Goal: Transaction & Acquisition: Subscribe to service/newsletter

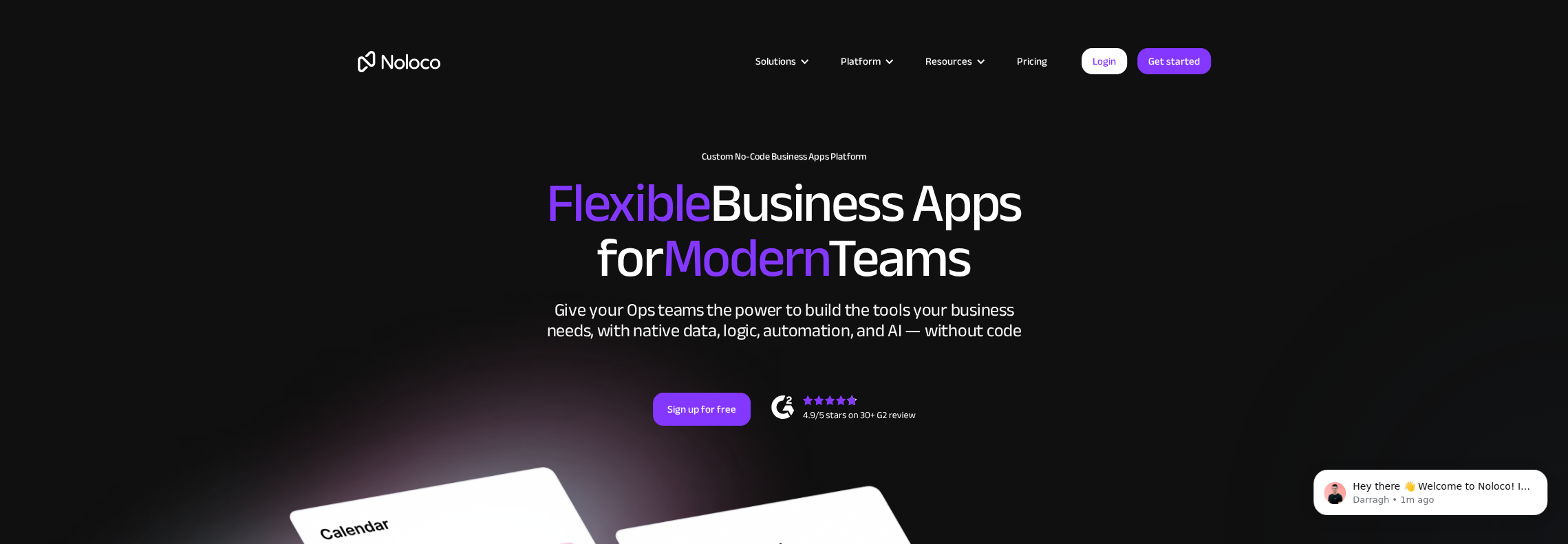
click at [1036, 63] on link "Pricing" at bounding box center [1033, 61] width 65 height 18
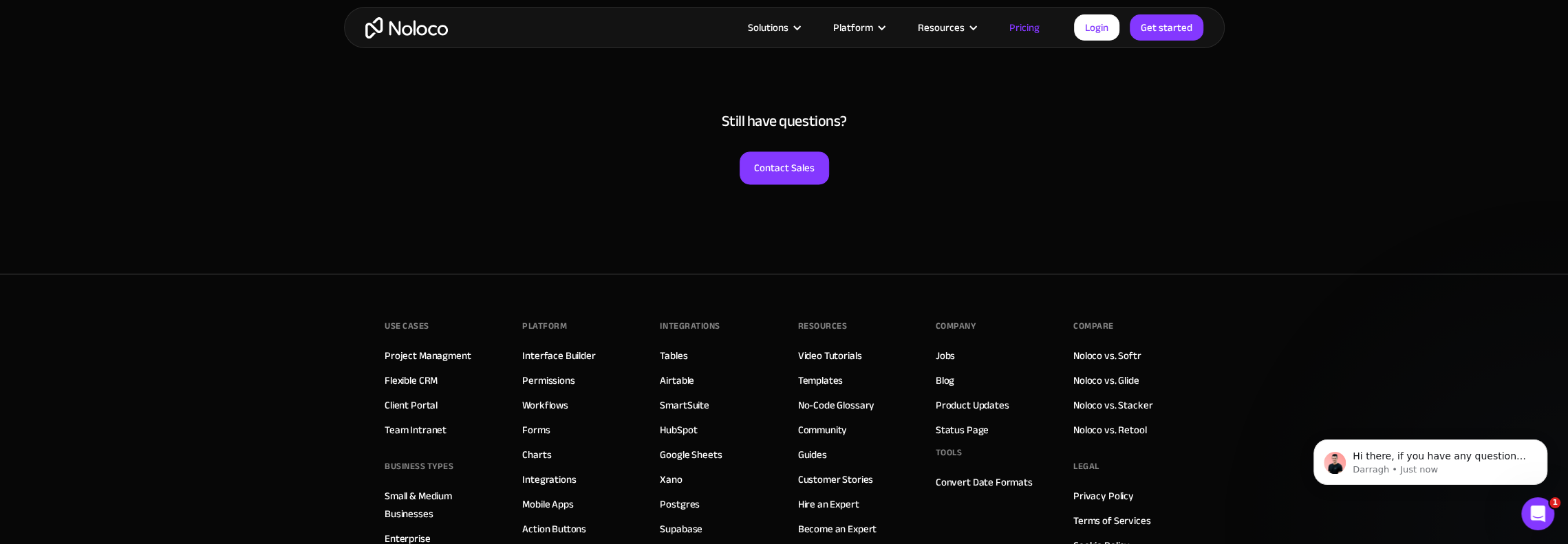
scroll to position [6602, 0]
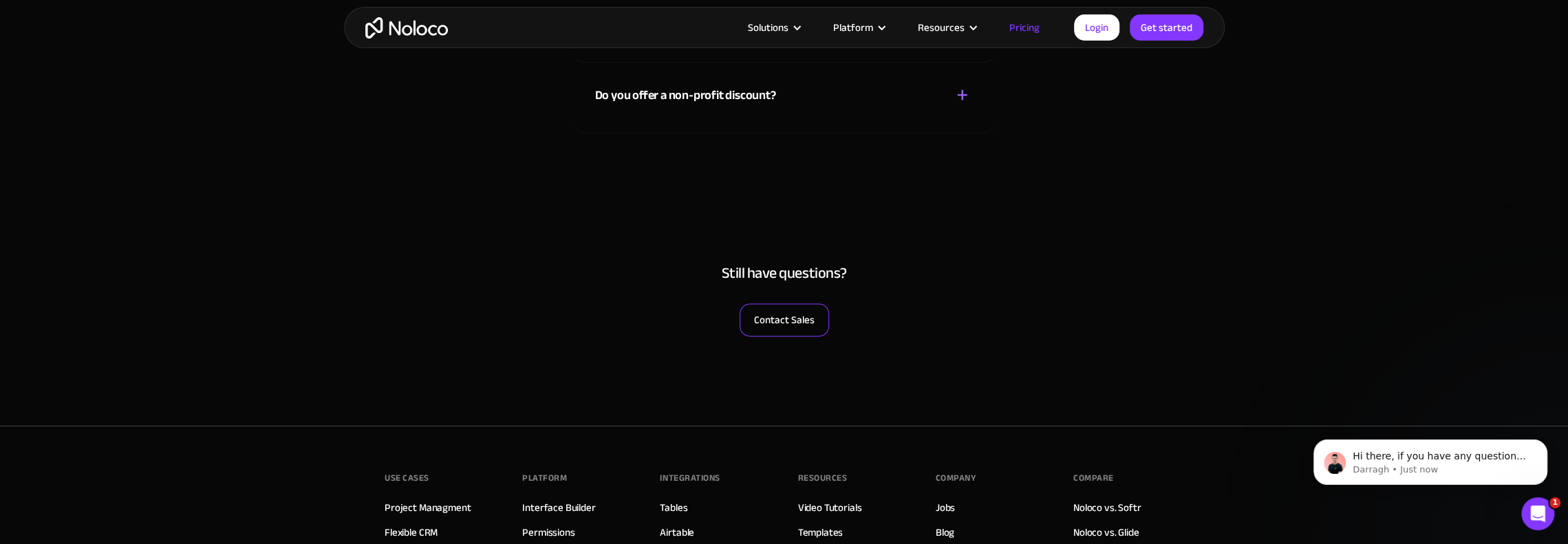
click at [818, 313] on link "Contact Sales" at bounding box center [784, 320] width 89 height 33
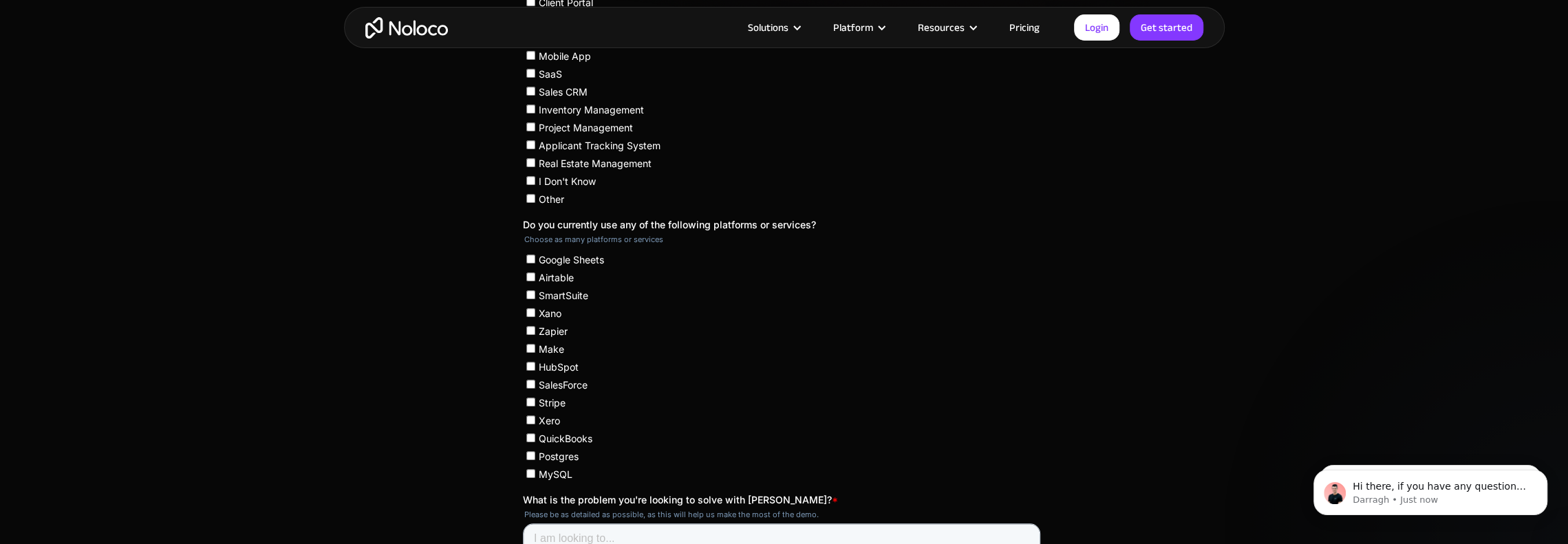
scroll to position [248, 0]
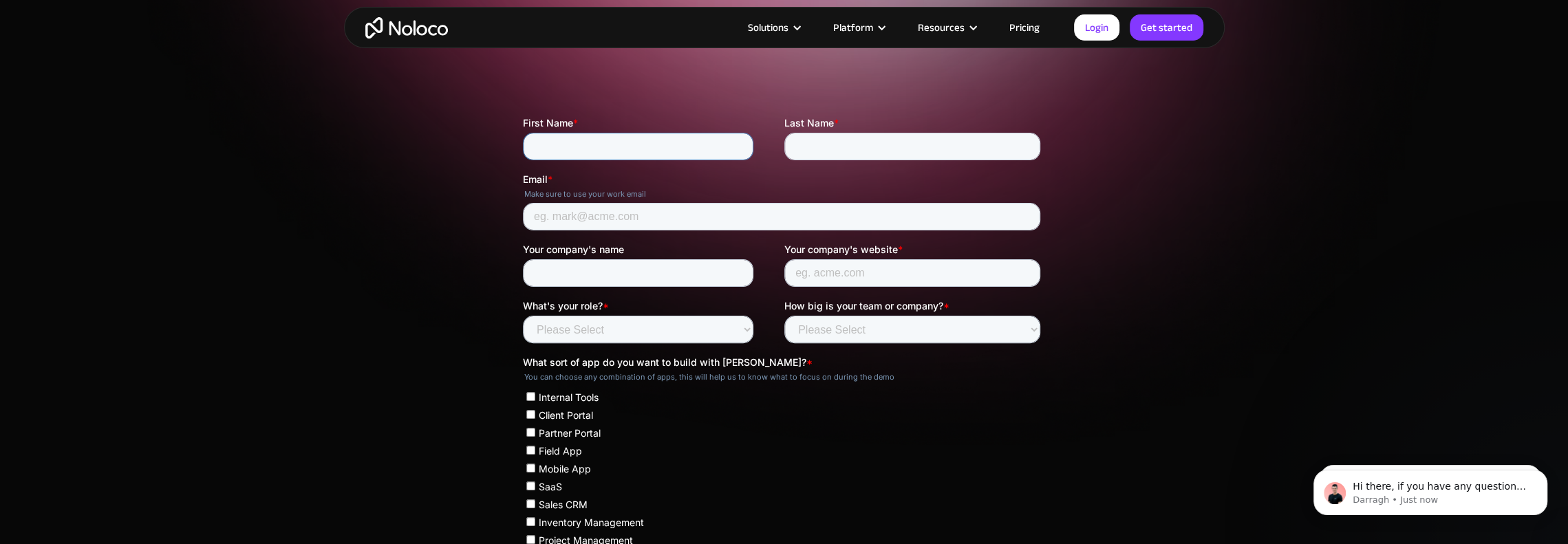
click at [603, 145] on input "First Name *" at bounding box center [638, 146] width 231 height 27
type input "[PERSON_NAME]"
type input "[EMAIL_ADDRESS][DOMAIN_NAME]"
type input "J & K Towing LLC"
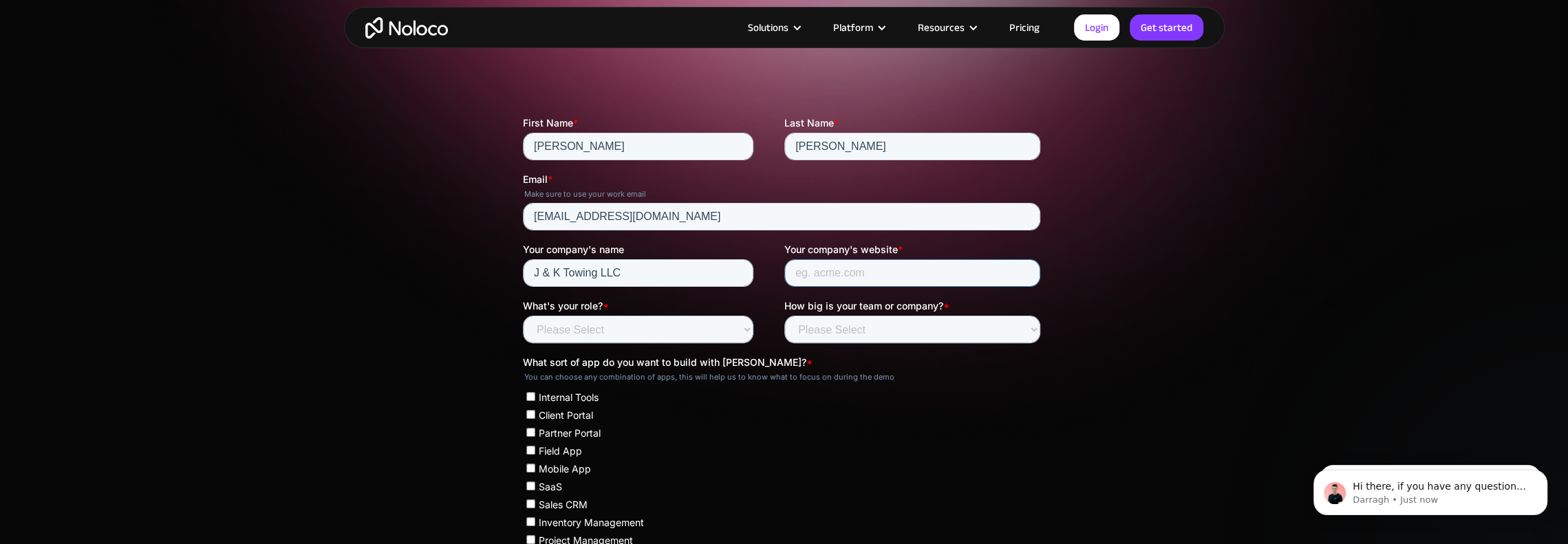
type input "J & K Towing LLC"
click at [567, 329] on select "Please Select Founder / CXO IT / Engineering Product / Project Management Finan…" at bounding box center [638, 329] width 231 height 27
select select "Founder / CXO"
click at [523, 315] on select "Please Select Founder / CXO IT / Engineering Product / Project Management Finan…" at bounding box center [638, 329] width 231 height 27
click at [816, 330] on select "Please Select Less than 10 10 - 25 25 - 50 50 - 100 More than 100" at bounding box center [912, 329] width 256 height 27
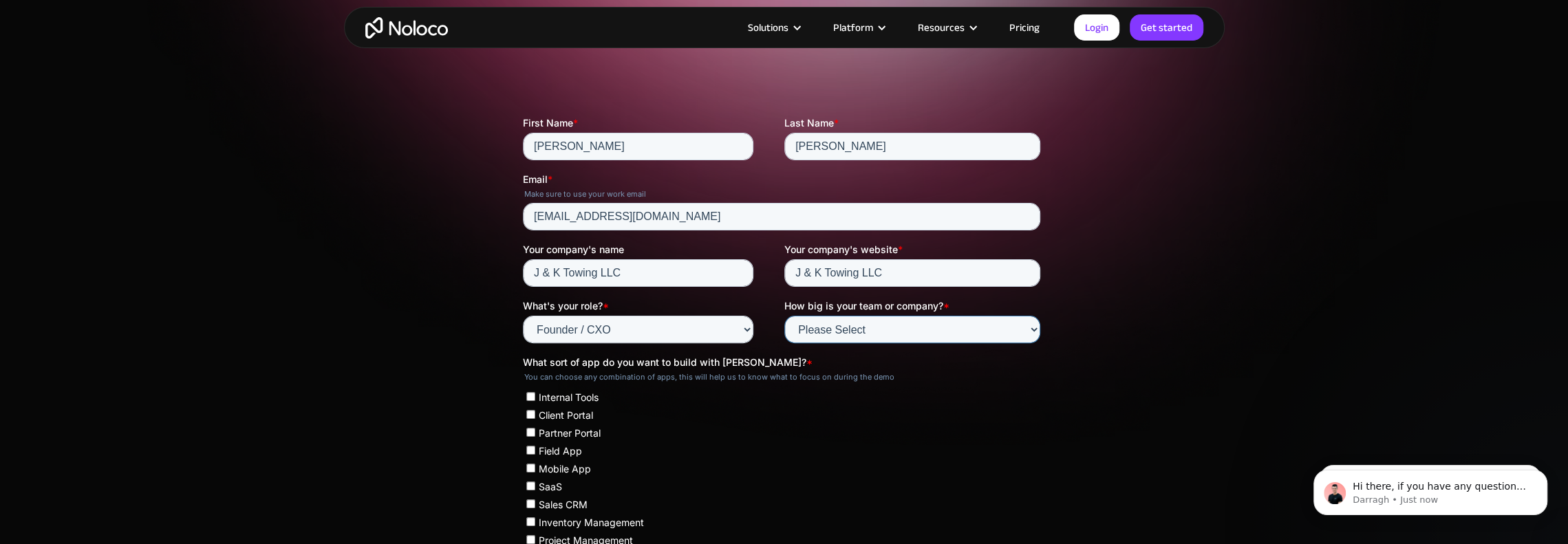
select select "10 - 25"
click at [784, 315] on select "Please Select Less than 10 10 - 25 25 - 50 50 - 100 More than 100" at bounding box center [912, 329] width 256 height 27
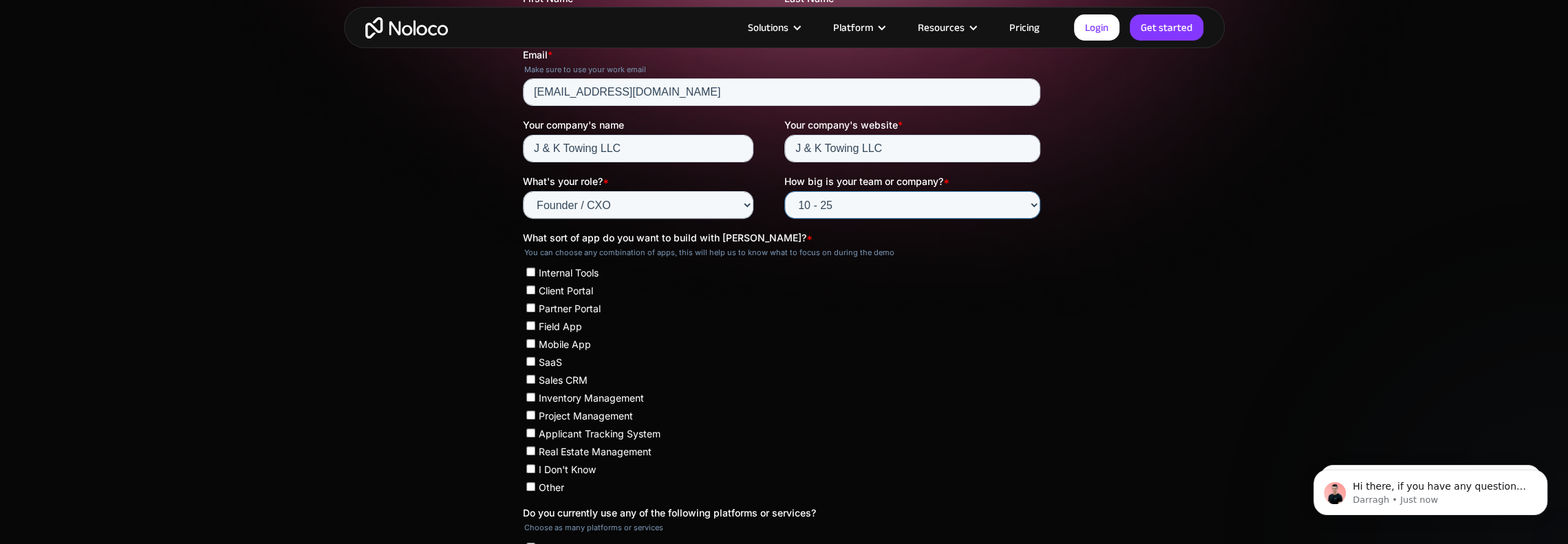
scroll to position [455, 0]
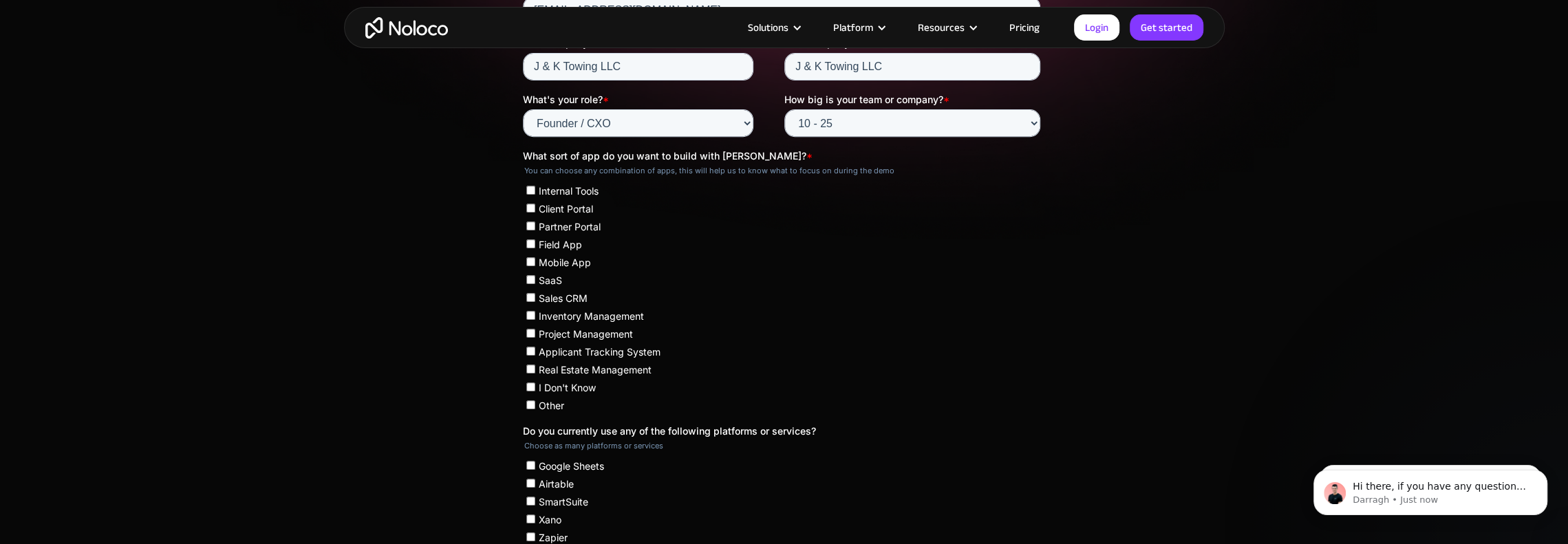
click at [532, 187] on input "Internal Tools" at bounding box center [530, 190] width 9 height 9
checkbox input "true"
click at [531, 241] on input "Field App" at bounding box center [530, 244] width 9 height 9
checkbox input "true"
click at [530, 261] on input "Mobile App" at bounding box center [530, 261] width 9 height 9
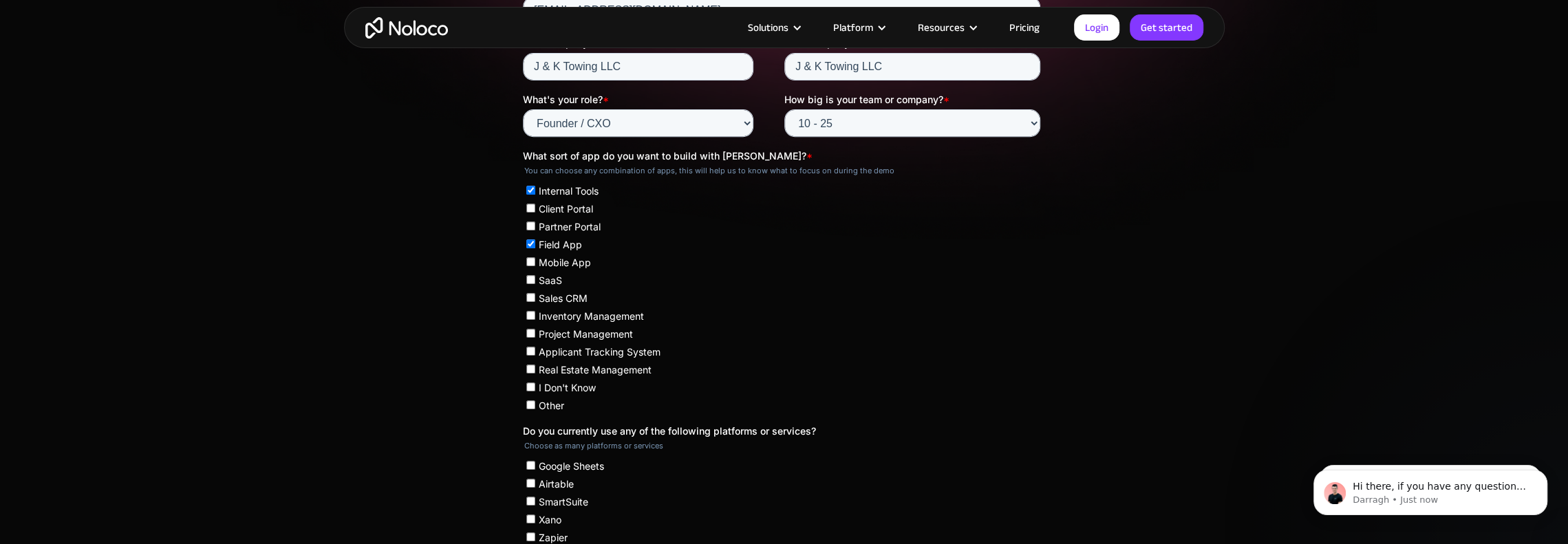
checkbox input "true"
click at [531, 334] on input "Project Management" at bounding box center [530, 333] width 9 height 9
checkbox input "true"
click at [528, 353] on input "Applicant Tracking System" at bounding box center [530, 351] width 9 height 9
checkbox input "true"
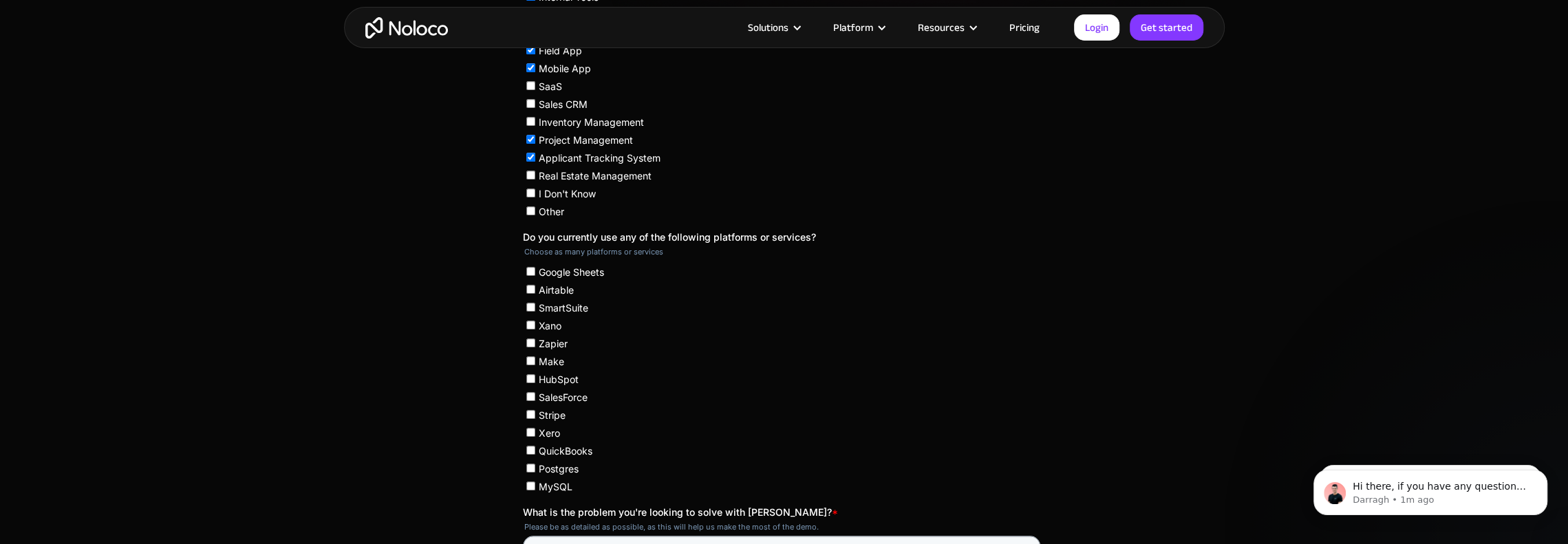
scroll to position [661, 0]
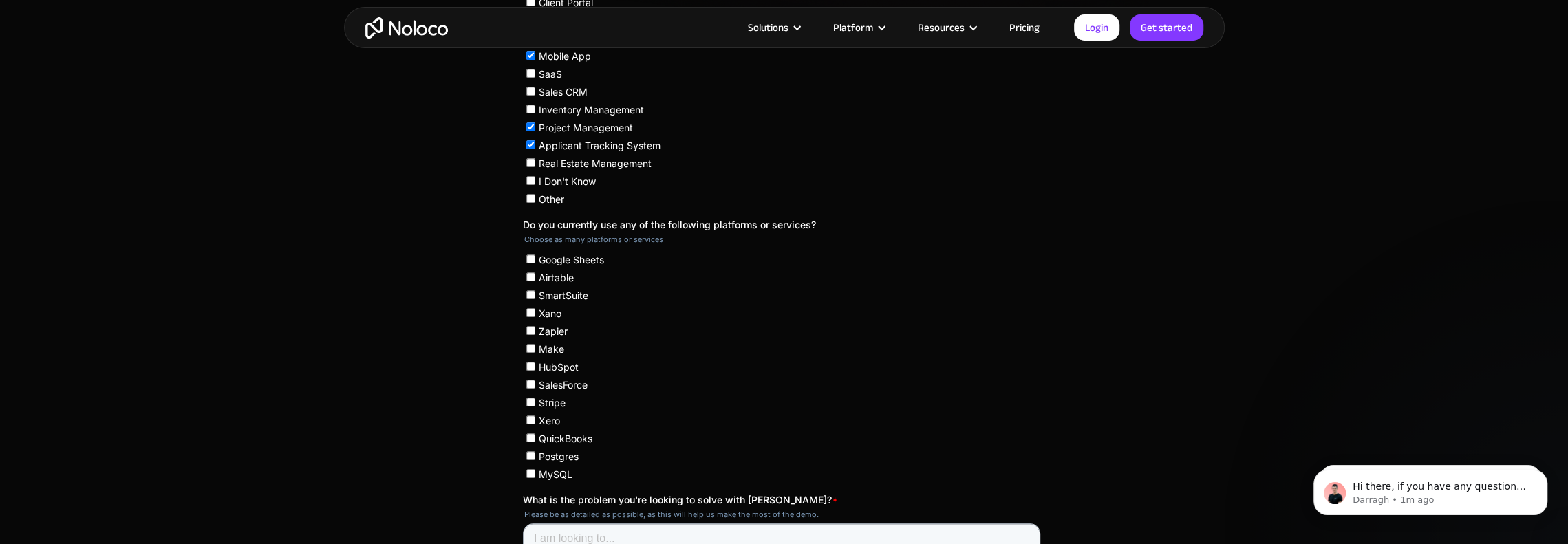
click at [530, 258] on input "Google Sheets" at bounding box center [530, 258] width 9 height 9
checkbox input "true"
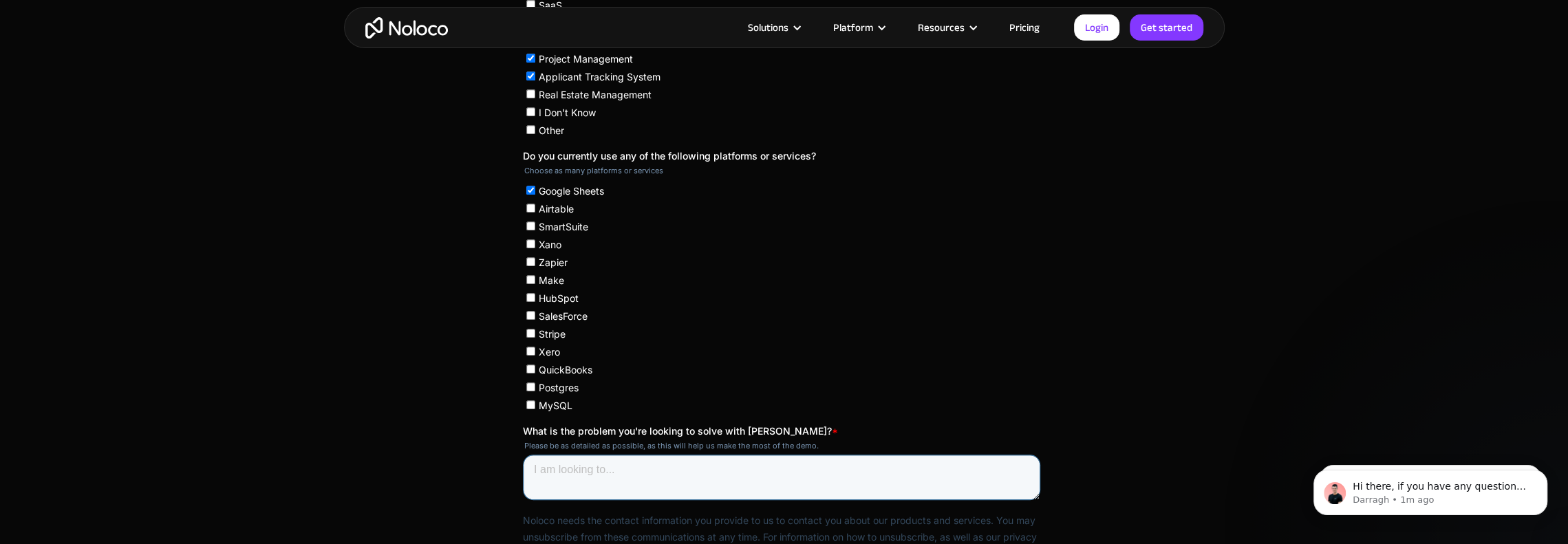
click at [557, 467] on textarea "What is the problem you're looking to solve with Noloco? *" at bounding box center [781, 477] width 518 height 45
click at [742, 471] on textarea "Trying to be more organized and efficient" at bounding box center [781, 477] width 518 height 45
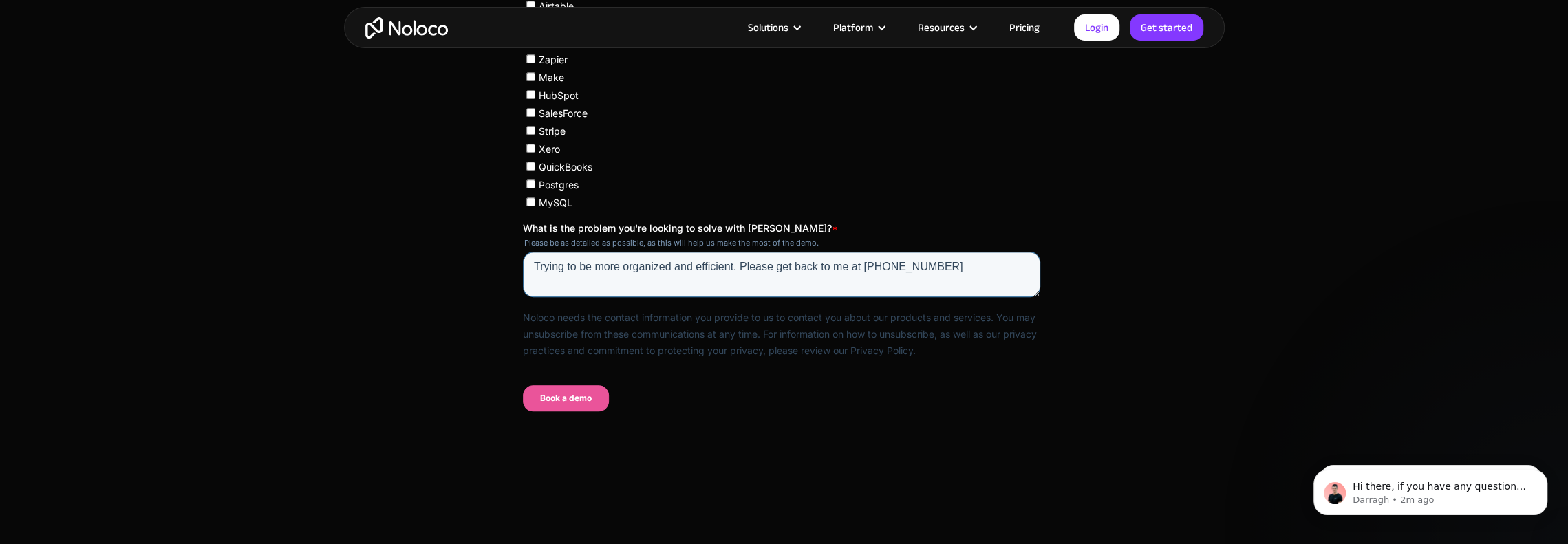
scroll to position [936, 0]
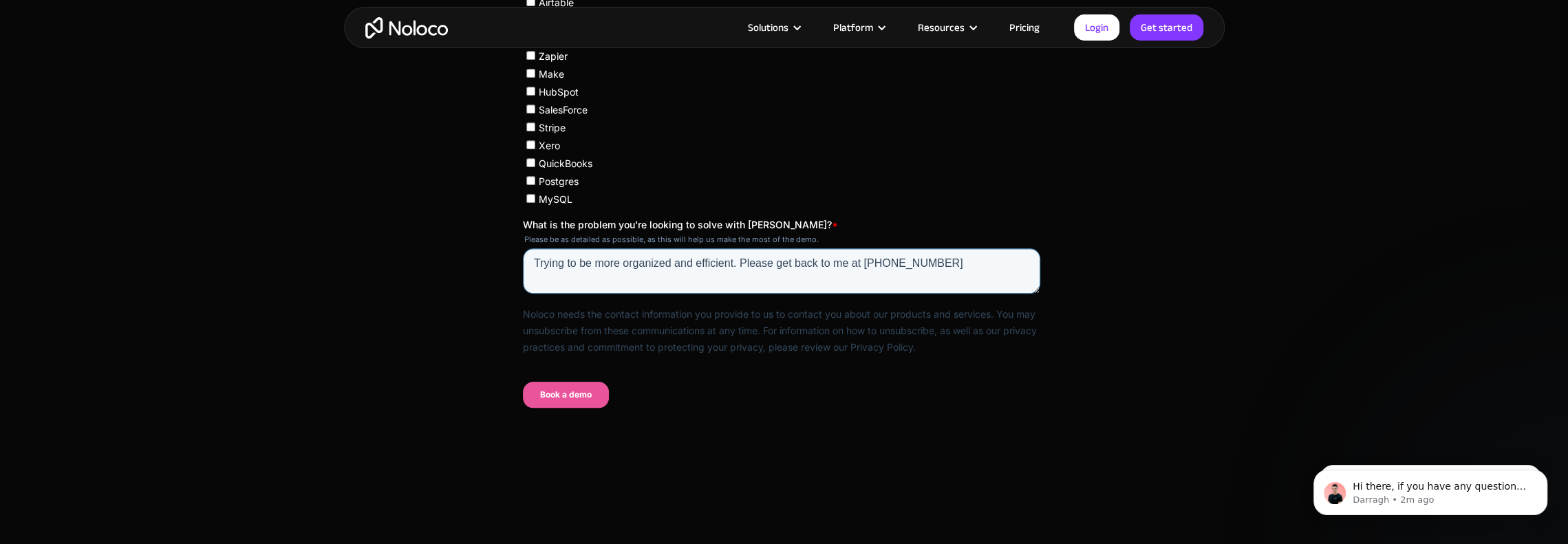
type textarea "Trying to be more organized and efficient. Please get back to me at 913-660-5474"
click at [552, 389] on input "Book a demo" at bounding box center [566, 395] width 86 height 27
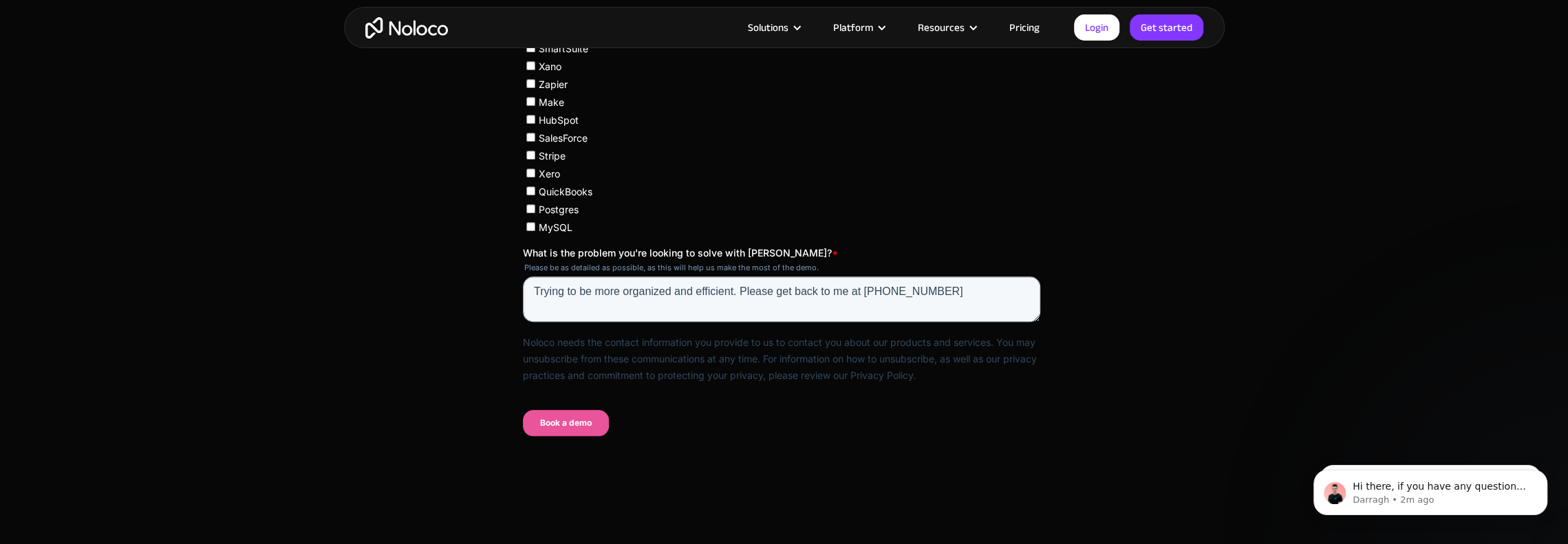
click at [584, 422] on input "Book a demo" at bounding box center [566, 422] width 86 height 27
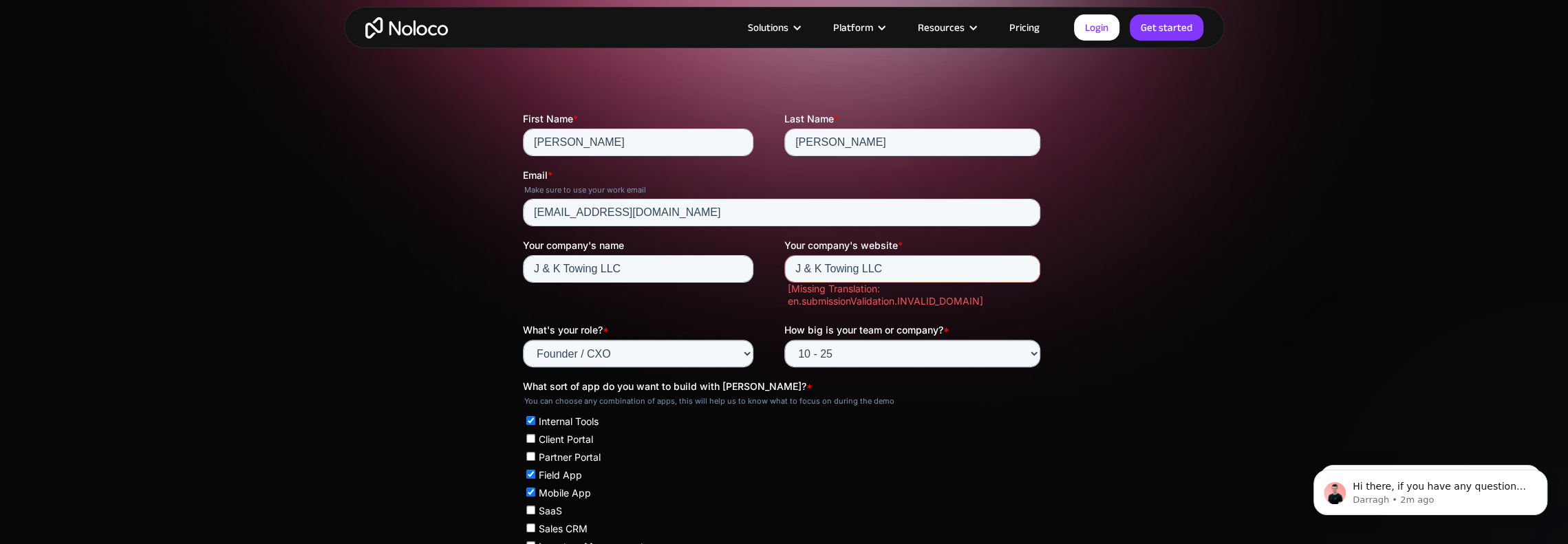
scroll to position [180, 0]
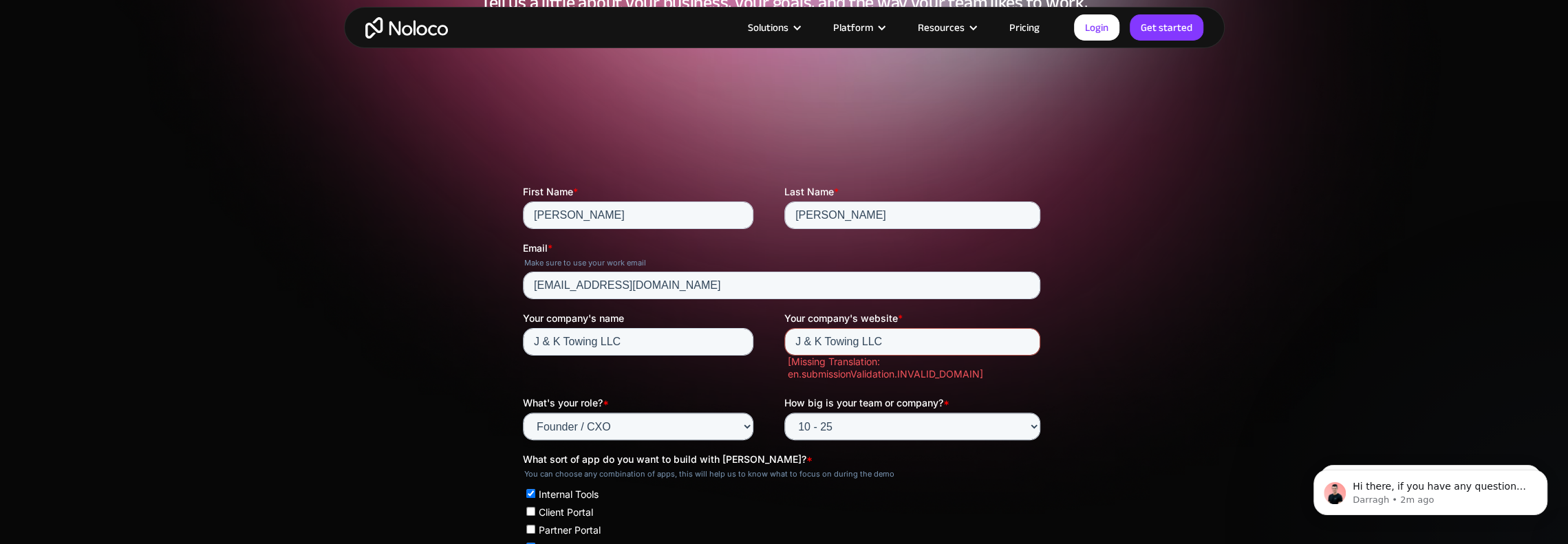
drag, startPoint x: 892, startPoint y: 339, endPoint x: 782, endPoint y: 324, distance: 111.0
click at [790, 326] on div "Your company's website * J & K Towing LLC [Missing Translation: en.submissionVa…" at bounding box center [915, 348] width 261 height 73
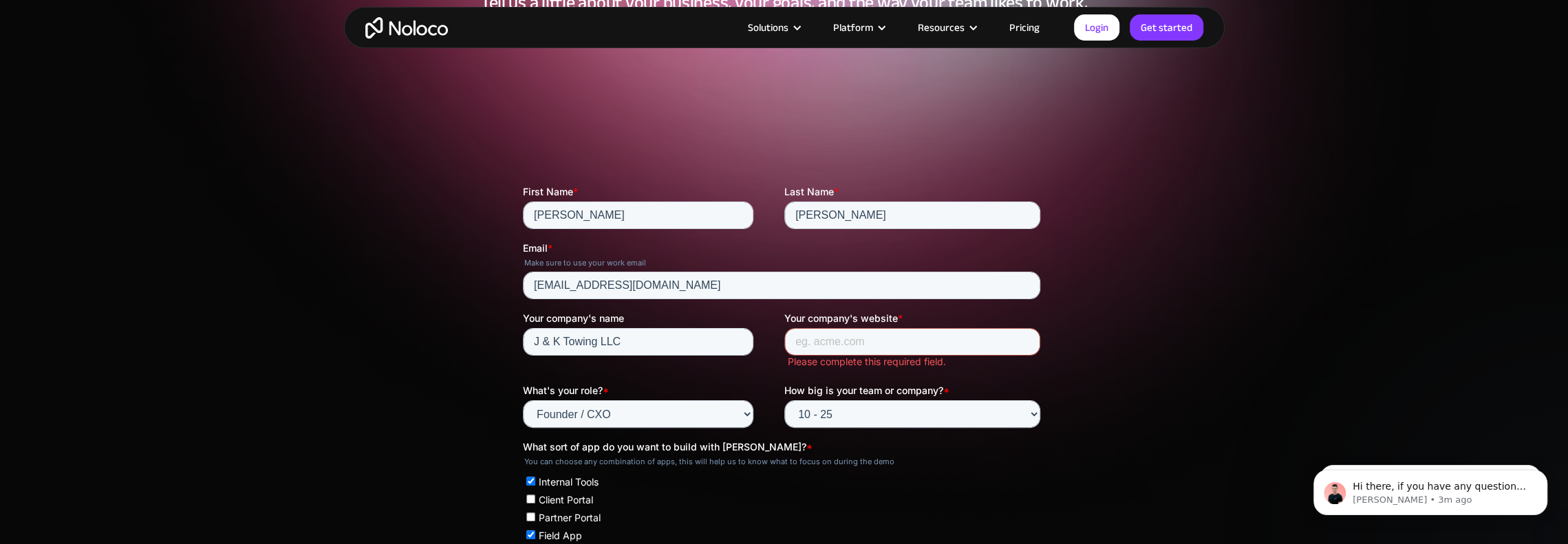
click at [839, 340] on input "Your company's website *" at bounding box center [912, 342] width 256 height 27
paste input "https://jktowingkc.com/"
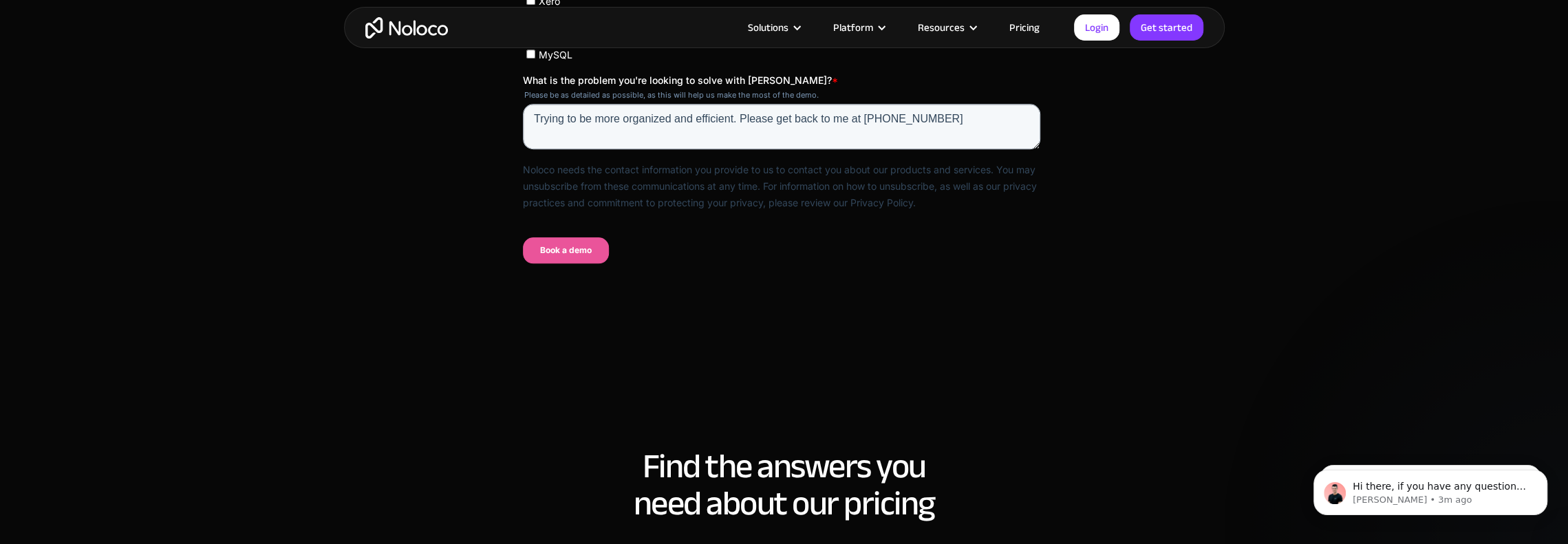
scroll to position [936, 0]
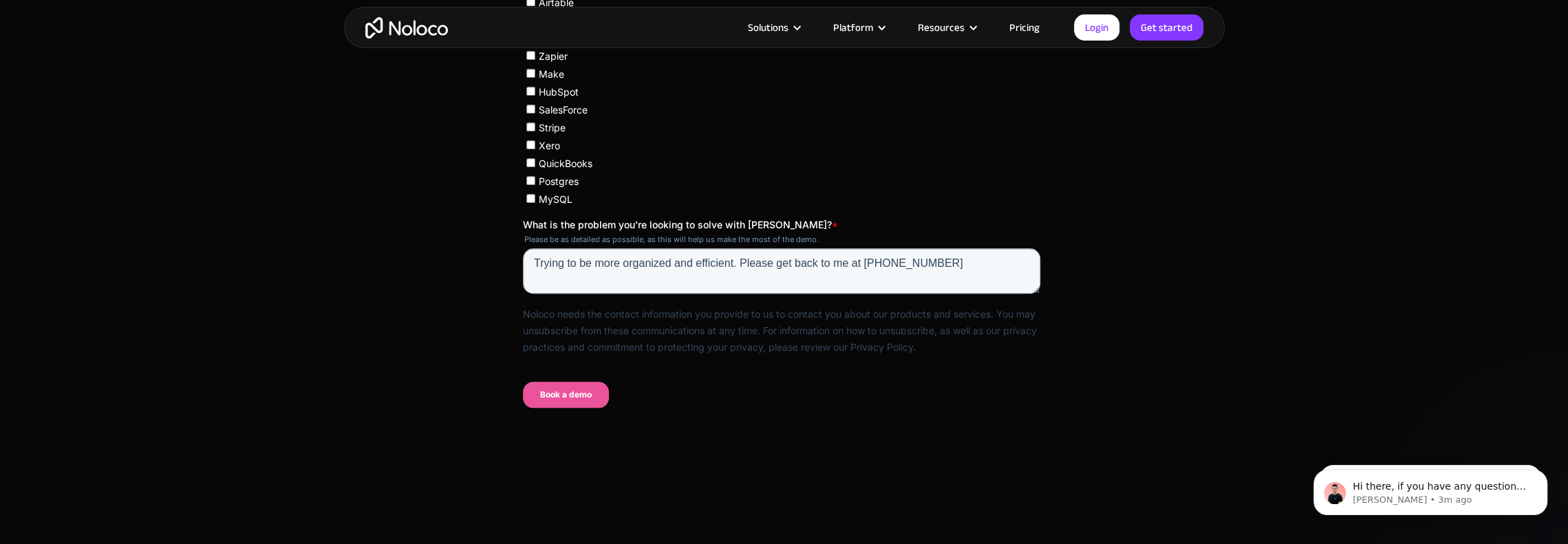
type input "https://jktowingkc.com/"
click at [571, 396] on input "Book a demo" at bounding box center [566, 395] width 86 height 27
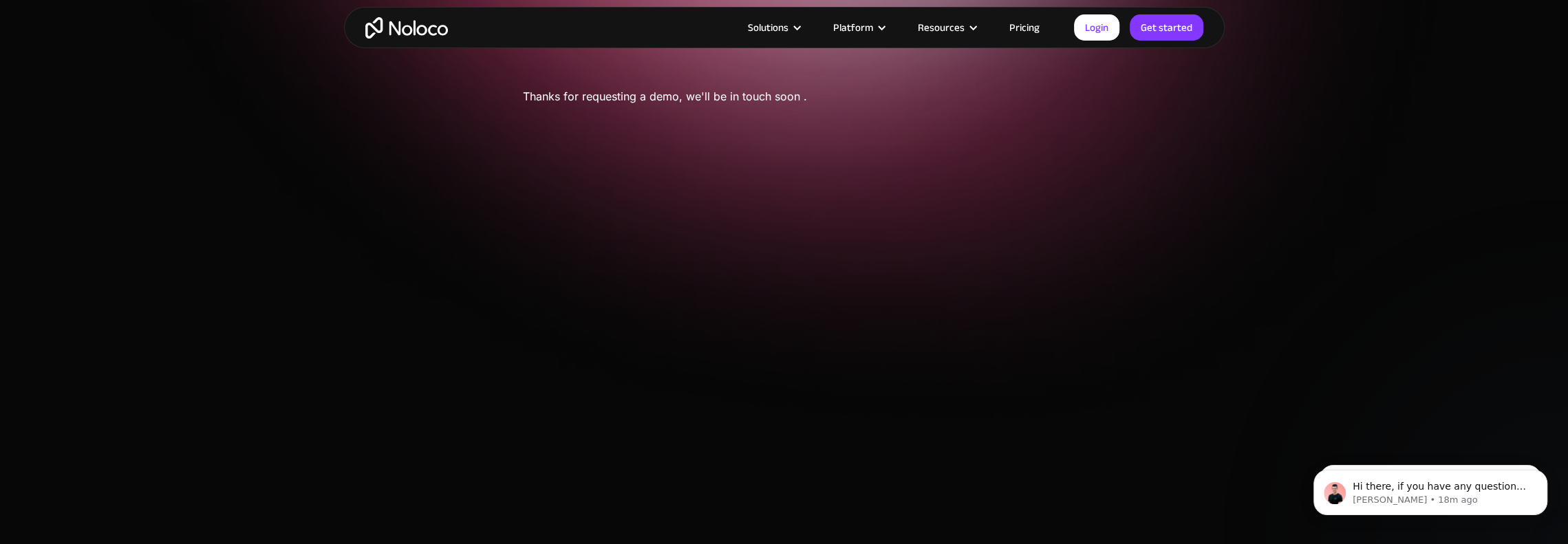
scroll to position [0, 0]
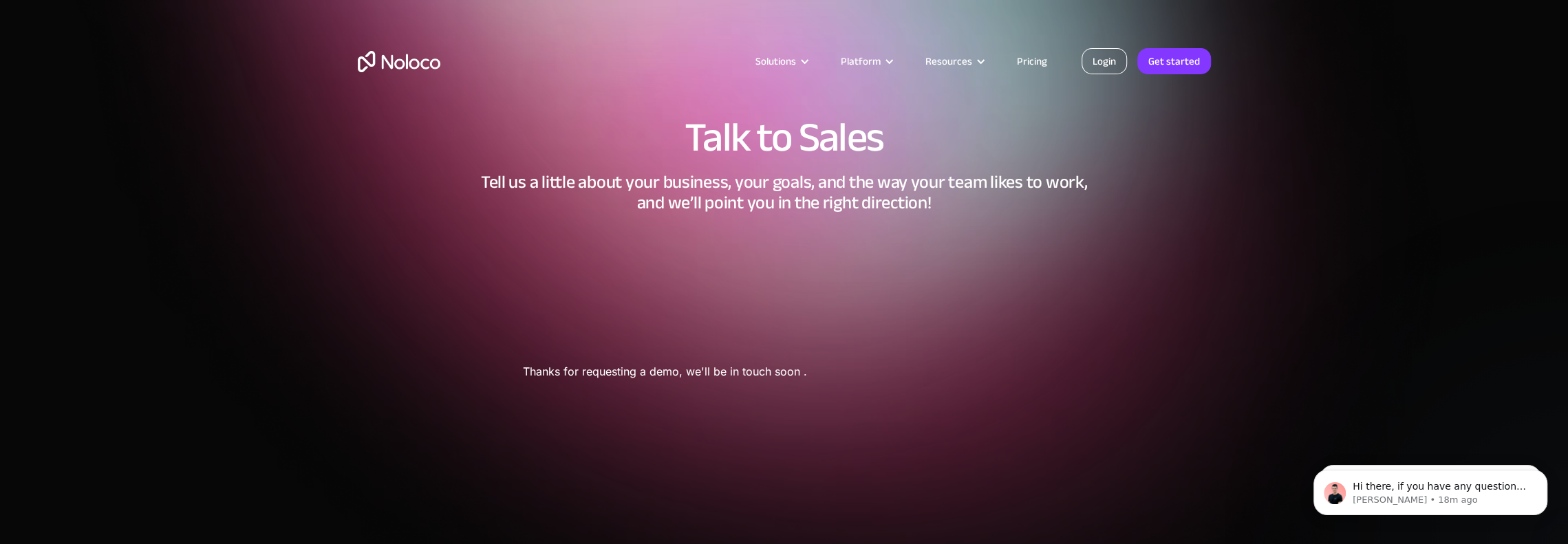
click at [1109, 59] on link "Login" at bounding box center [1104, 61] width 45 height 27
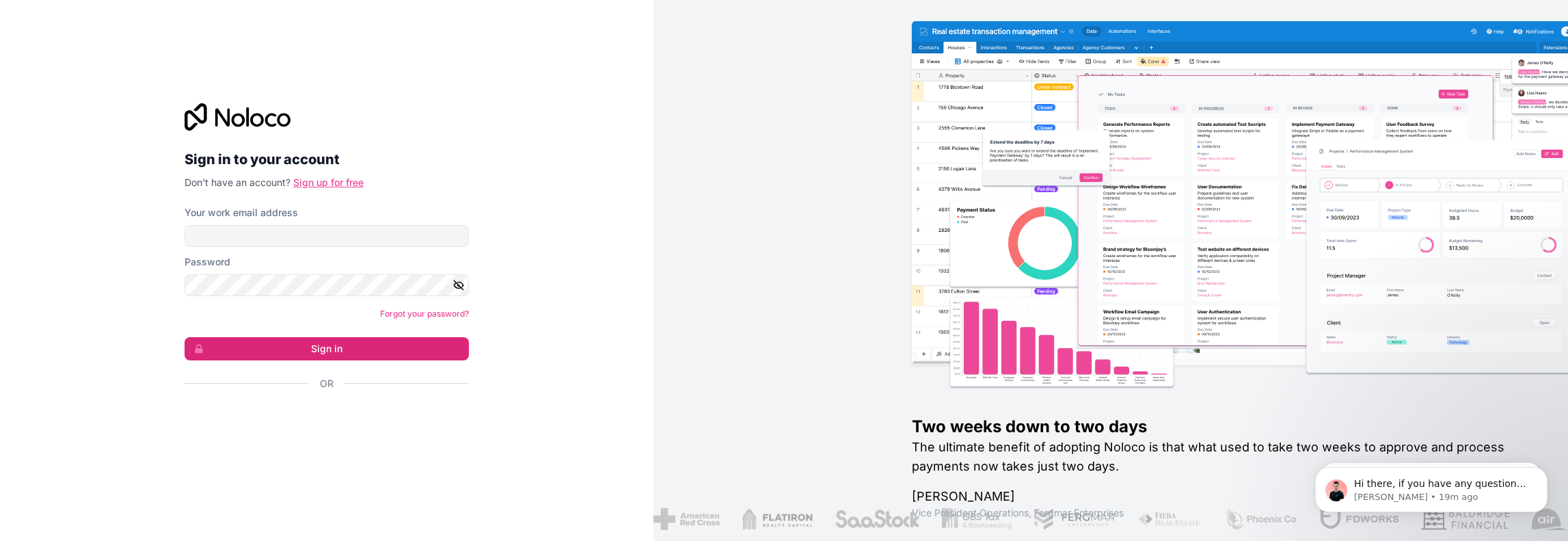
click at [310, 177] on link "Sign up for free" at bounding box center [328, 183] width 70 height 12
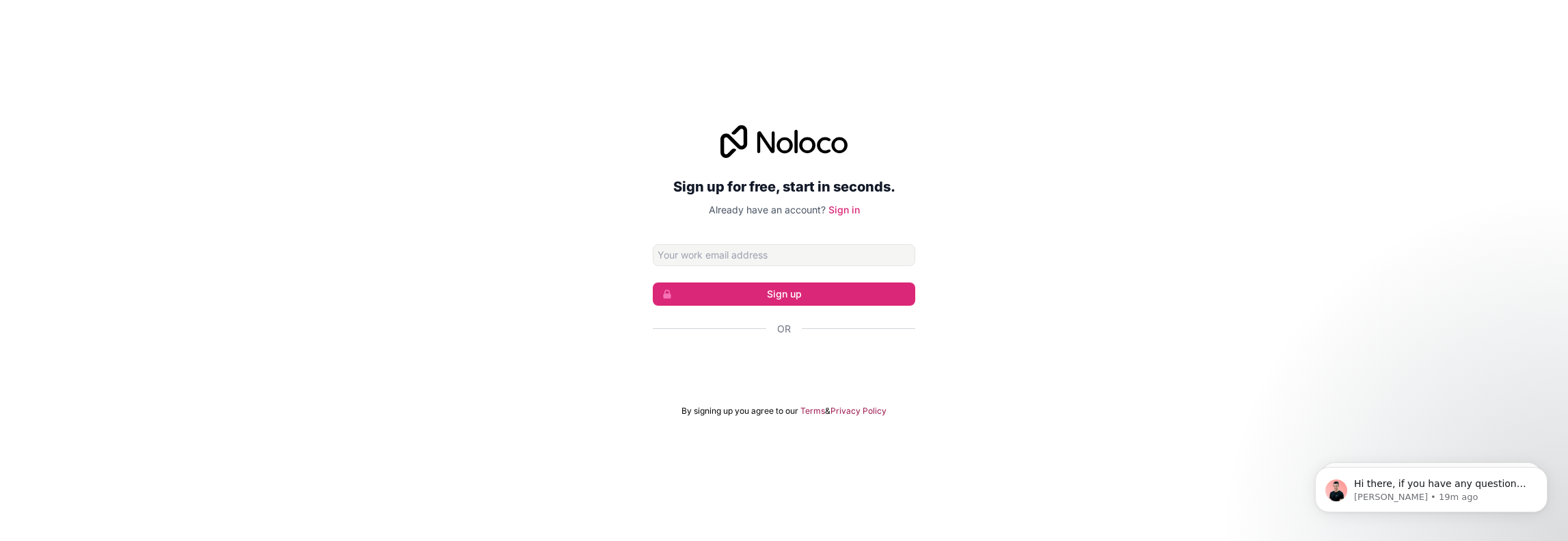
click at [691, 251] on input "Email address" at bounding box center [784, 255] width 262 height 21
type input "[EMAIL_ADDRESS][DOMAIN_NAME]"
click at [697, 286] on button "Sign up" at bounding box center [784, 294] width 262 height 23
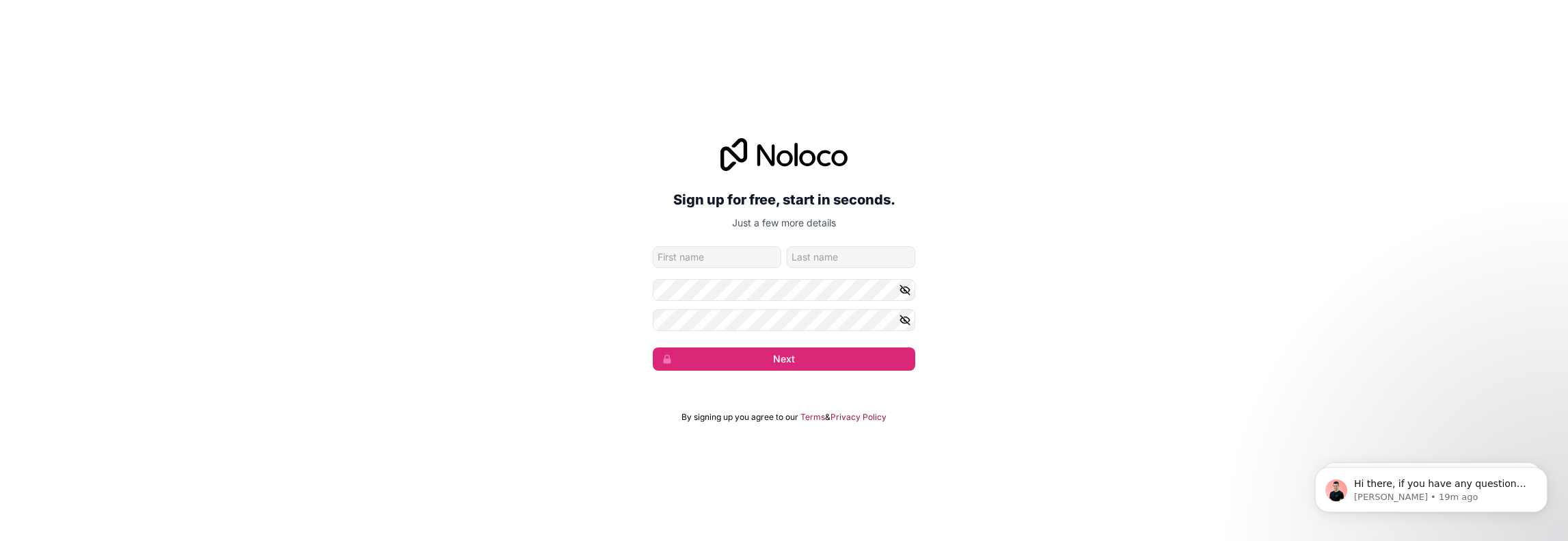
click at [690, 268] on input "given-name" at bounding box center [717, 257] width 129 height 21
type input "[PERSON_NAME]"
click at [758, 360] on button "Next" at bounding box center [784, 359] width 262 height 23
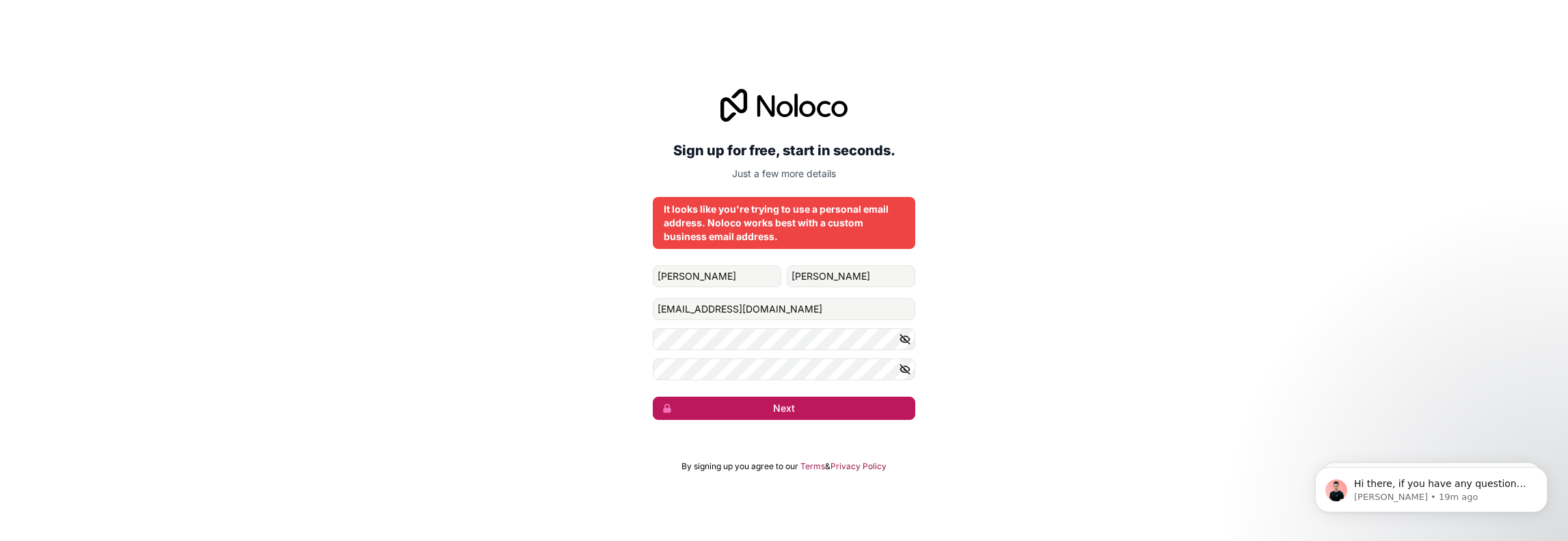
click at [789, 410] on button "Next" at bounding box center [784, 408] width 262 height 23
click at [797, 310] on input "[EMAIL_ADDRESS][DOMAIN_NAME]" at bounding box center [784, 309] width 262 height 21
click at [1013, 182] on div "Sign up for free, start in seconds. Just a few more details It looks like you'r…" at bounding box center [784, 254] width 1568 height 369
click at [807, 315] on input "[EMAIL_ADDRESS][DOMAIN_NAME]" at bounding box center [784, 309] width 262 height 21
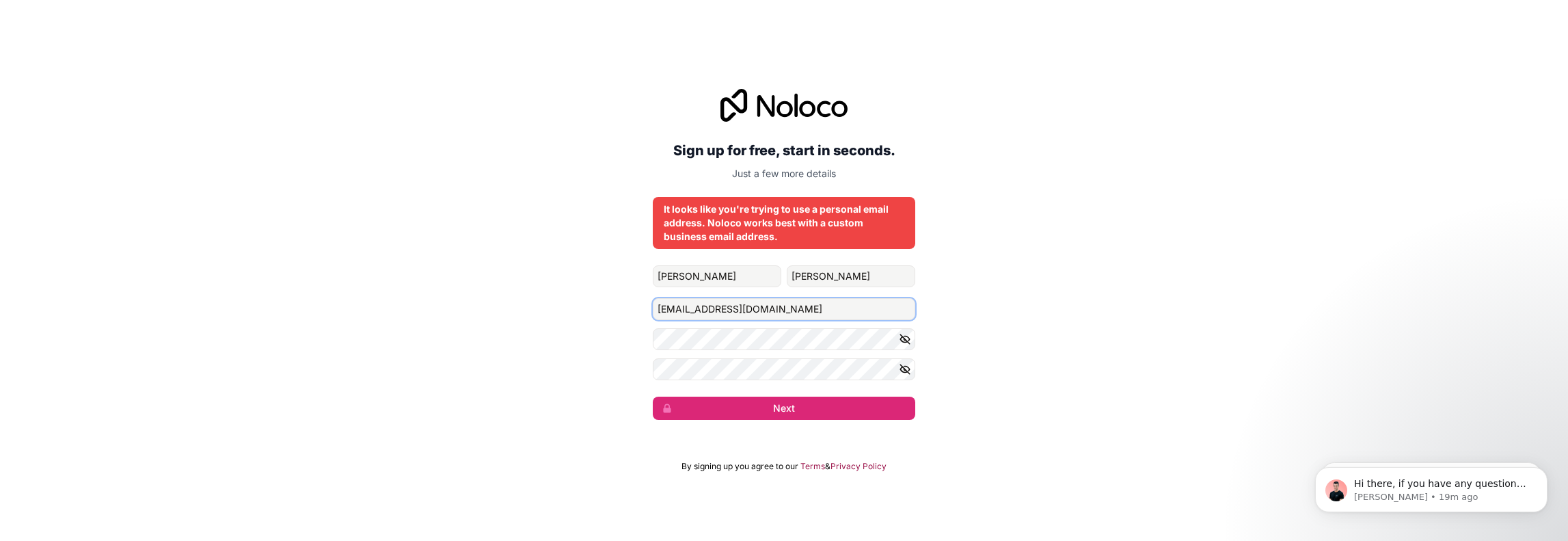
type input "[EMAIL_ADDRESS][DOMAIN_NAME]"
click at [770, 407] on button "Next" at bounding box center [784, 408] width 262 height 23
click at [1362, 482] on p "Hi there, if you have any questions about our pricing, just let us know! [GEOGR…" at bounding box center [1441, 484] width 177 height 14
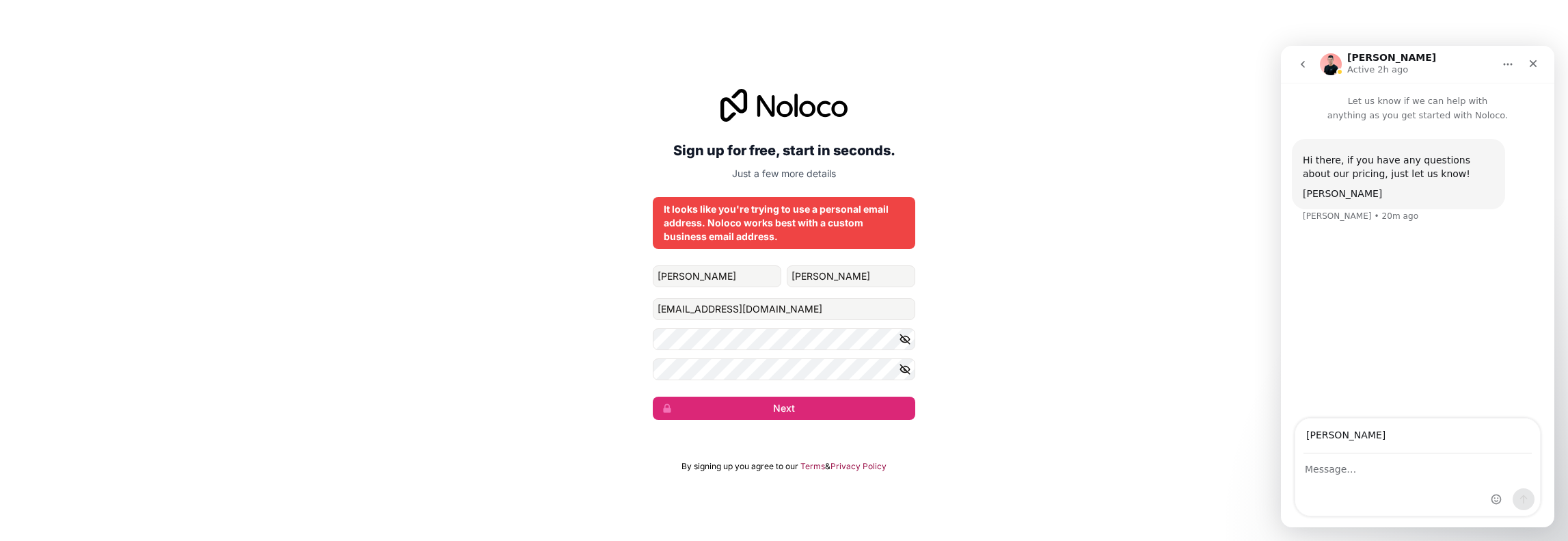
type input "[EMAIL_ADDRESS][DOMAIN_NAME]"
click at [1332, 462] on textarea "Message…" at bounding box center [1417, 466] width 245 height 23
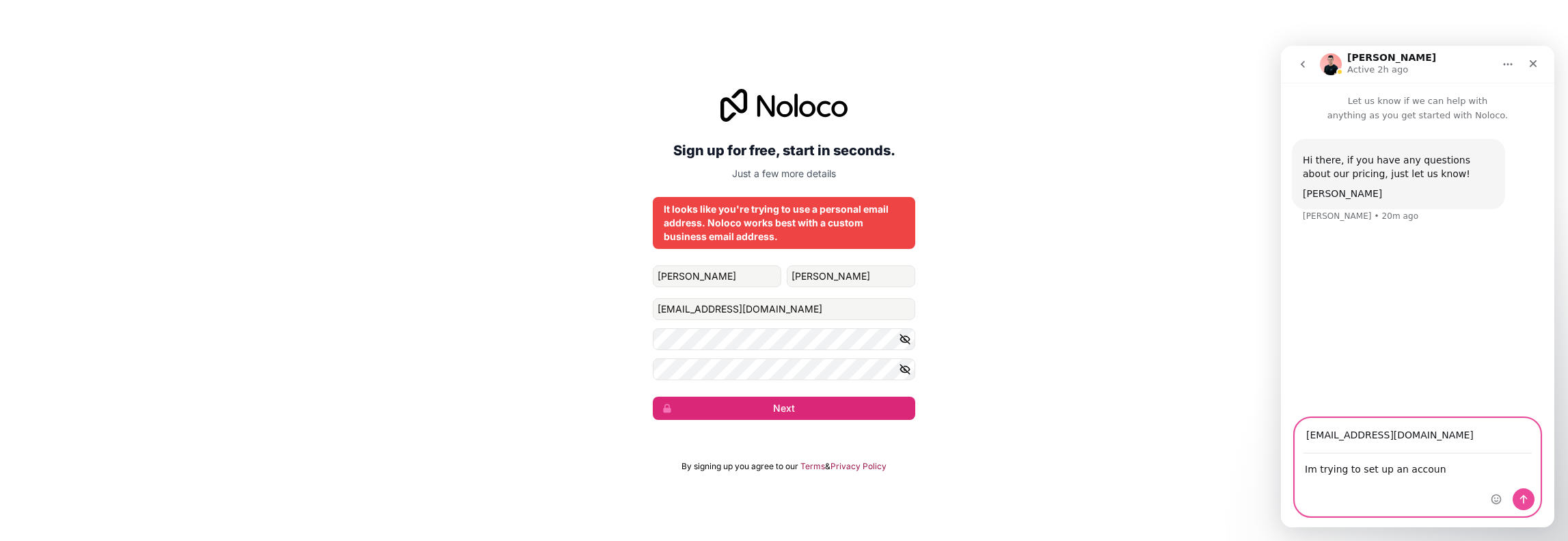
type textarea "Im trying to set up an account"
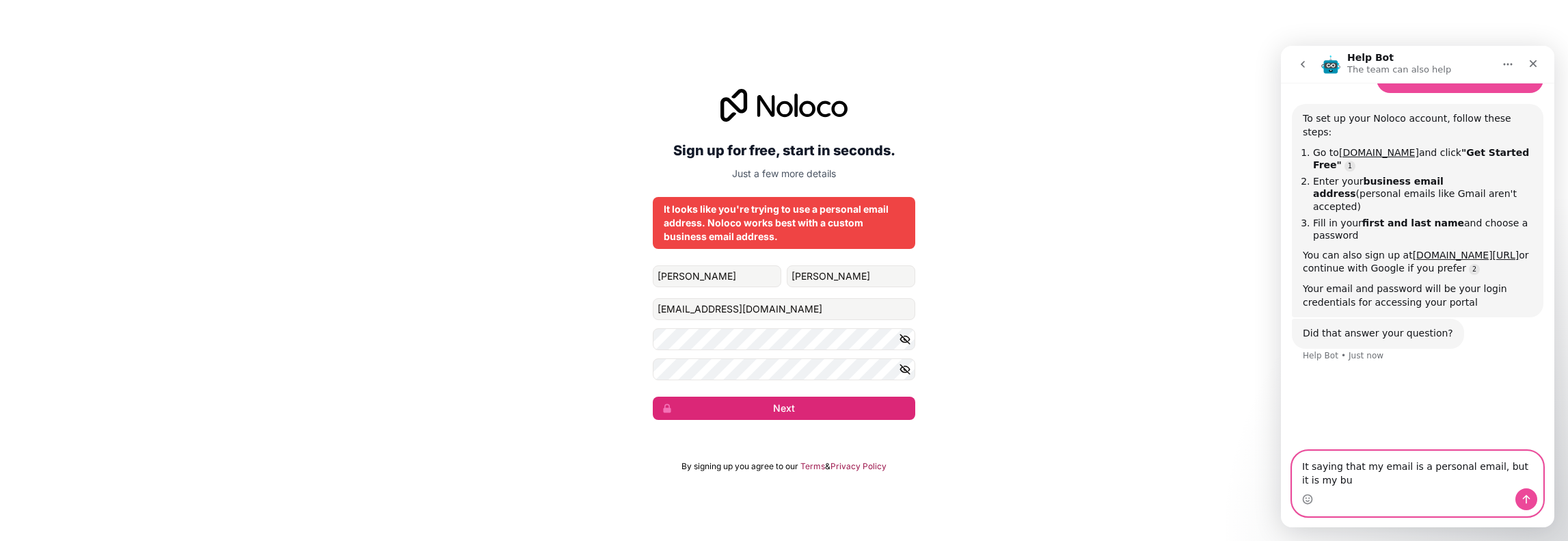
scroll to position [127, 0]
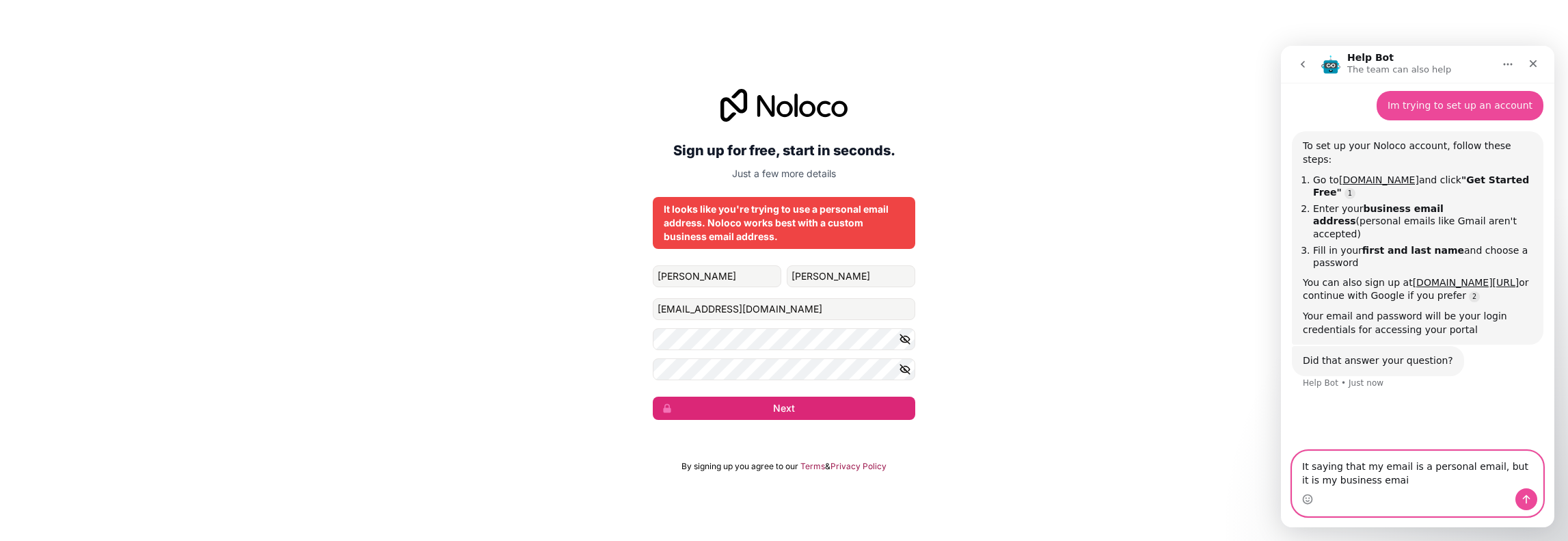
type textarea "It saying that my email is a personal email, but it is my business email"
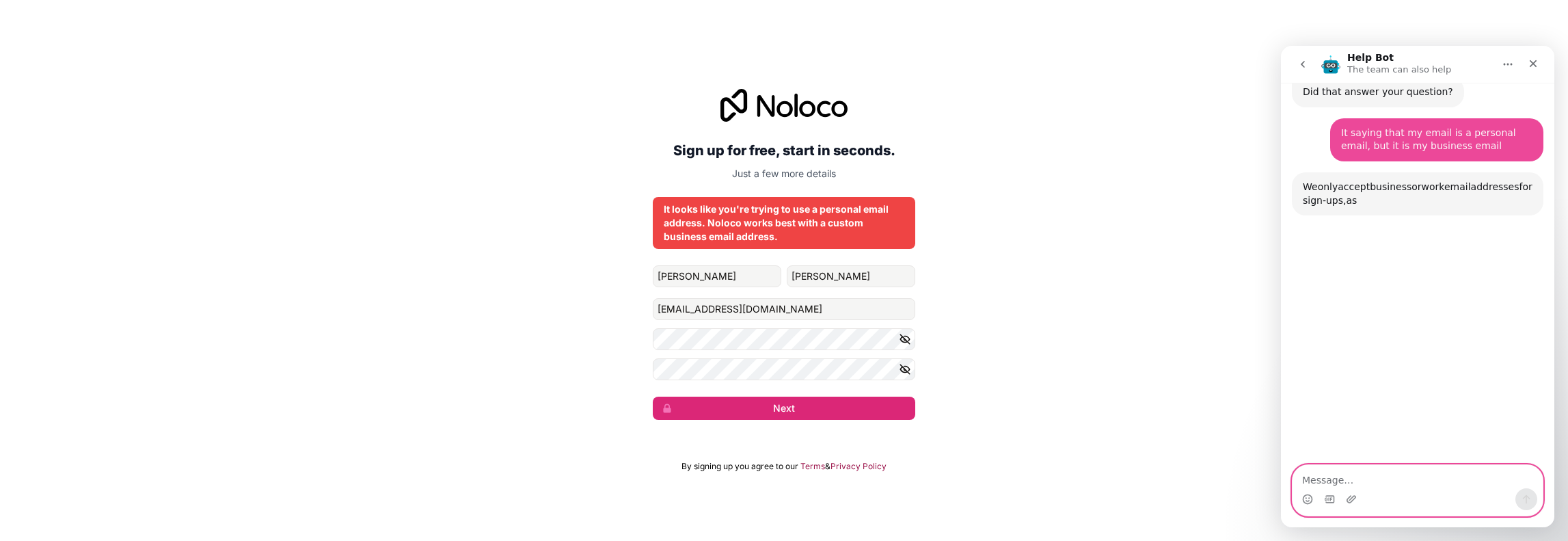
scroll to position [398, 0]
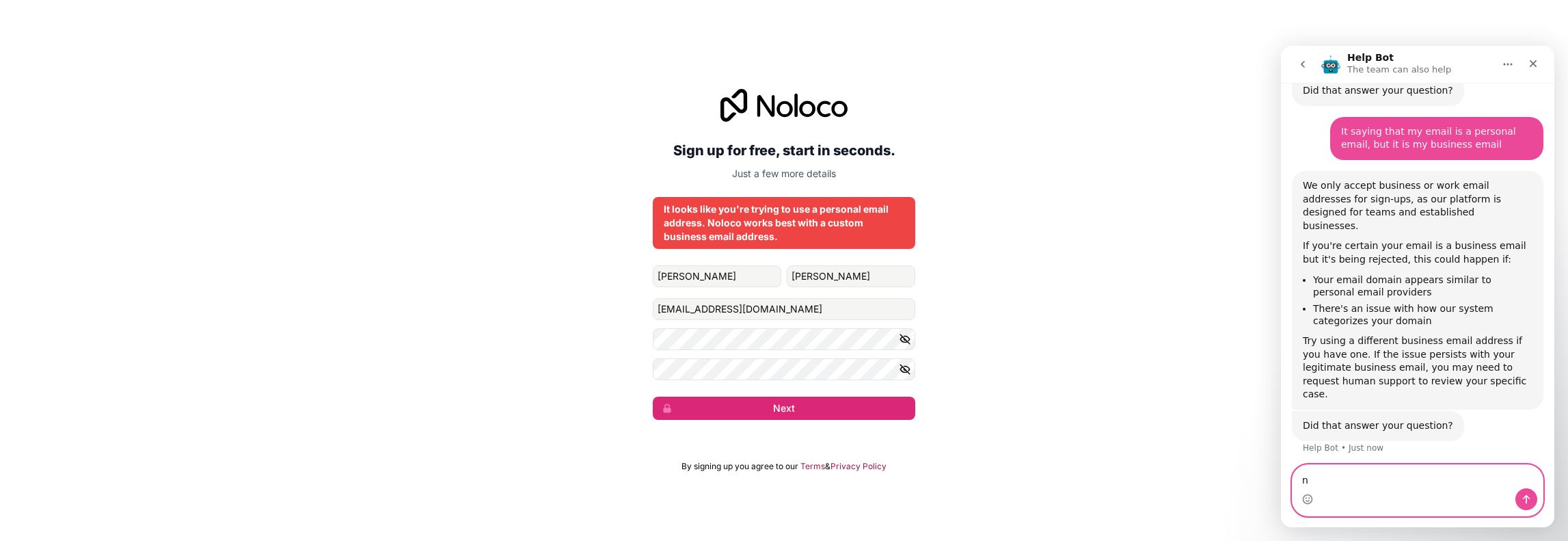
type textarea "no"
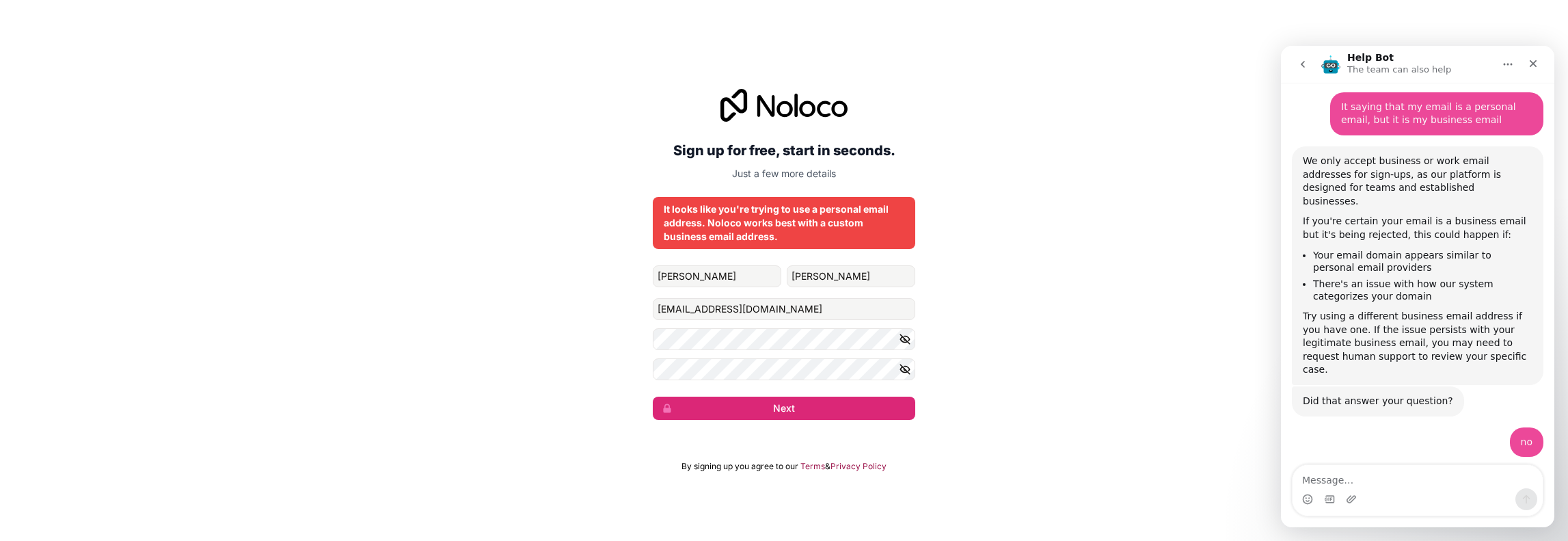
scroll to position [439, 0]
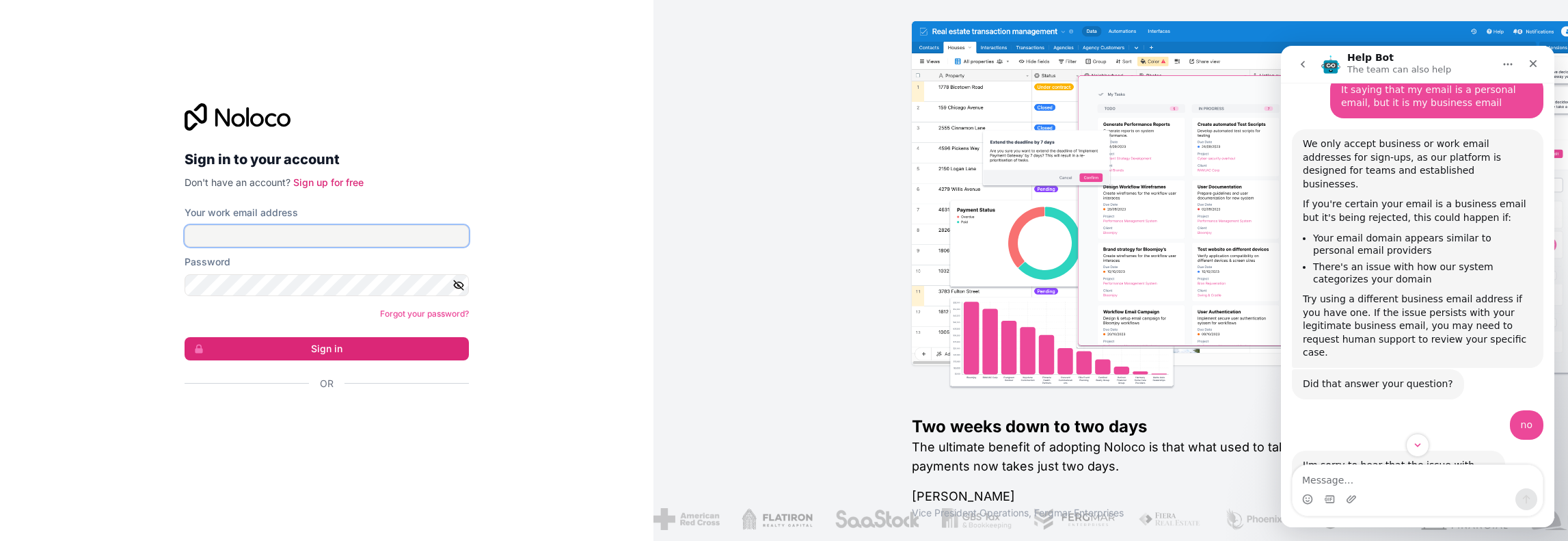
click at [270, 229] on input "Your work email address" at bounding box center [326, 235] width 284 height 21
type input "J"
click at [318, 187] on link "Sign up for free" at bounding box center [328, 183] width 70 height 12
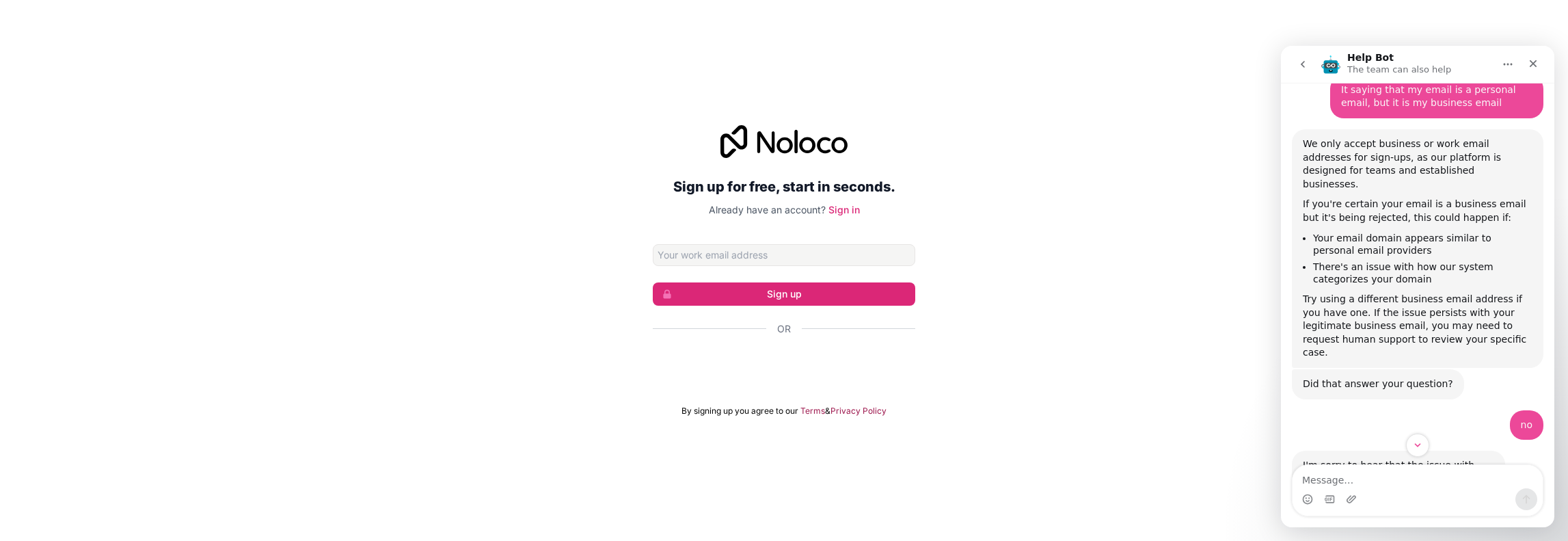
click at [716, 257] on input "Email address" at bounding box center [784, 255] width 262 height 21
type input "[EMAIL_ADDRESS][DOMAIN_NAME]"
click at [749, 298] on button "Sign up" at bounding box center [784, 294] width 262 height 23
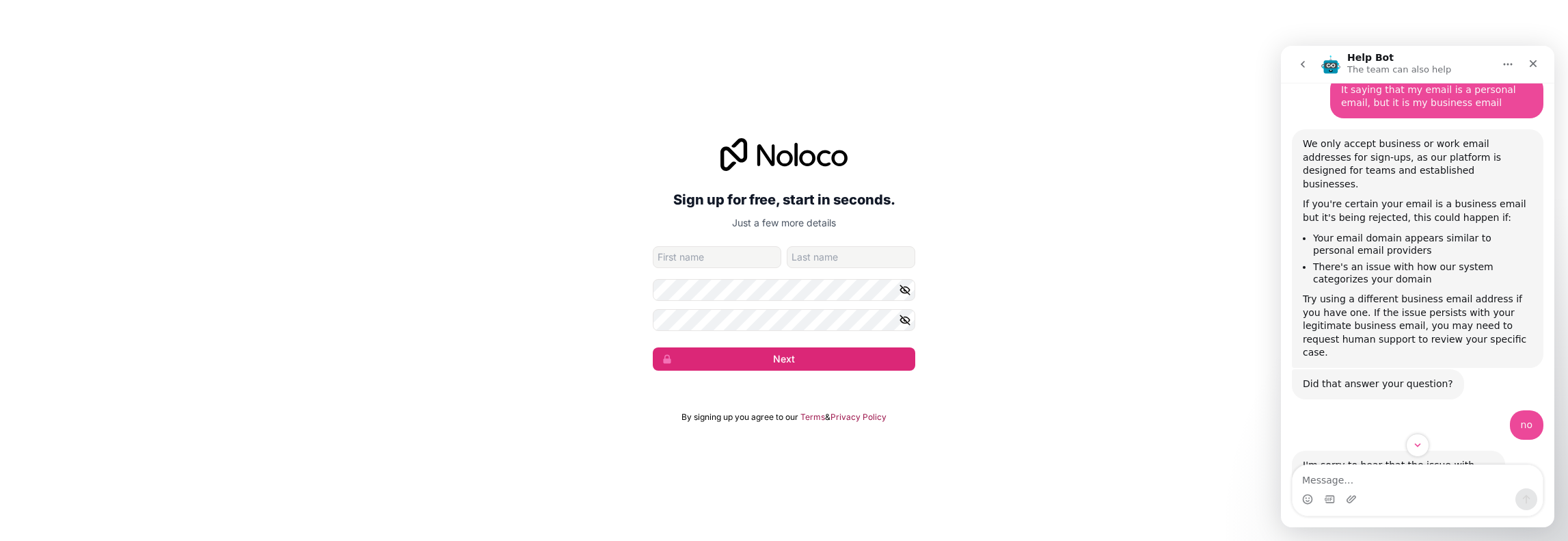
click at [751, 269] on form "[EMAIL_ADDRESS][DOMAIN_NAME] Next" at bounding box center [784, 308] width 262 height 124
click at [754, 261] on input "given-name" at bounding box center [717, 257] width 129 height 21
type input "[PERSON_NAME]"
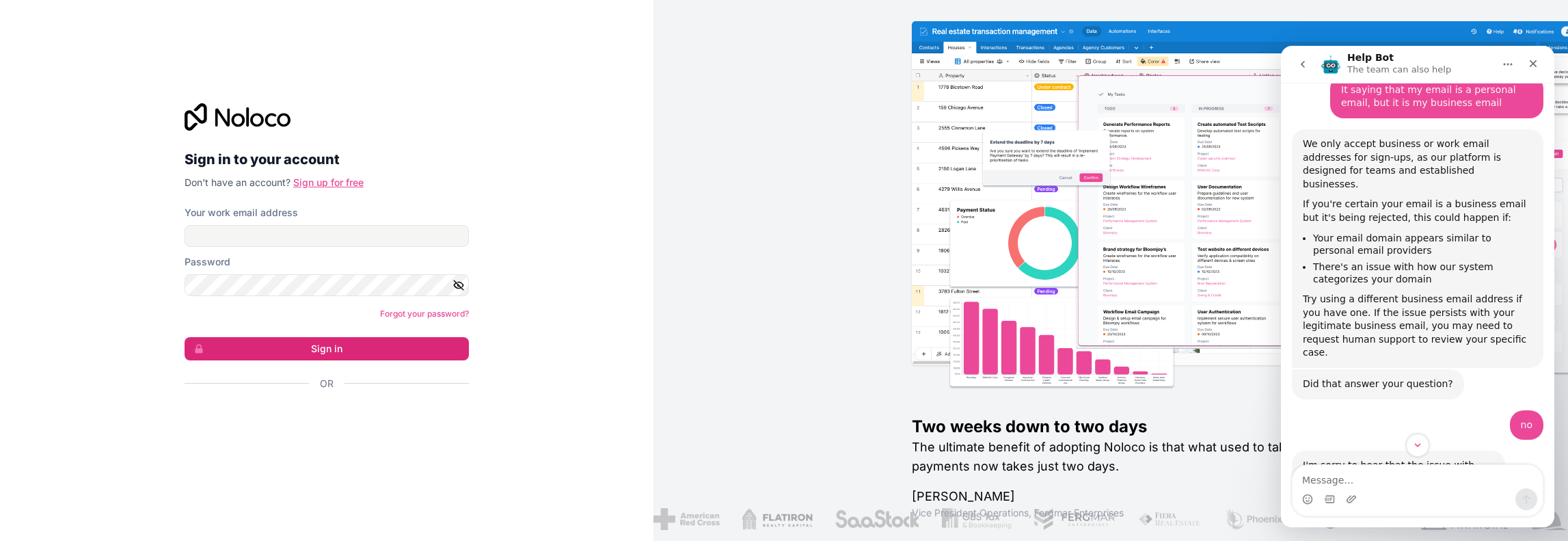
click at [314, 184] on link "Sign up for free" at bounding box center [328, 183] width 70 height 12
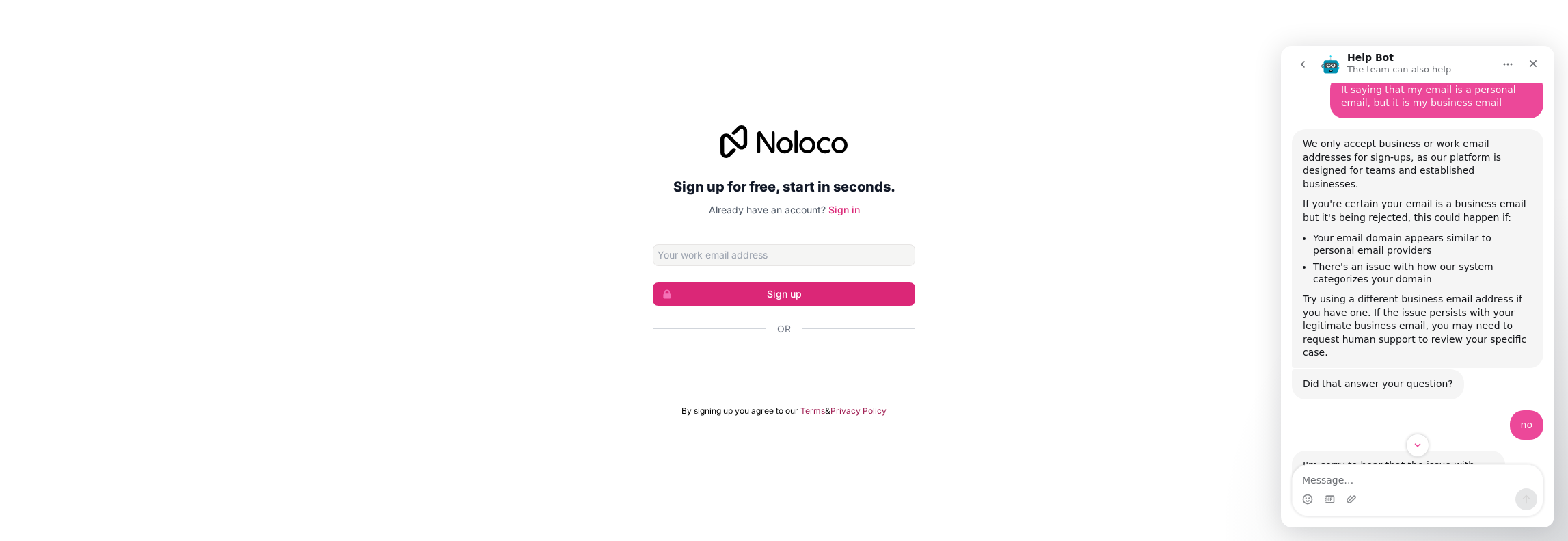
click at [708, 250] on input "Email address" at bounding box center [784, 255] width 262 height 21
type input "[EMAIL_ADDRESS][DOMAIN_NAME]"
click at [704, 296] on button "Sign up" at bounding box center [784, 294] width 262 height 23
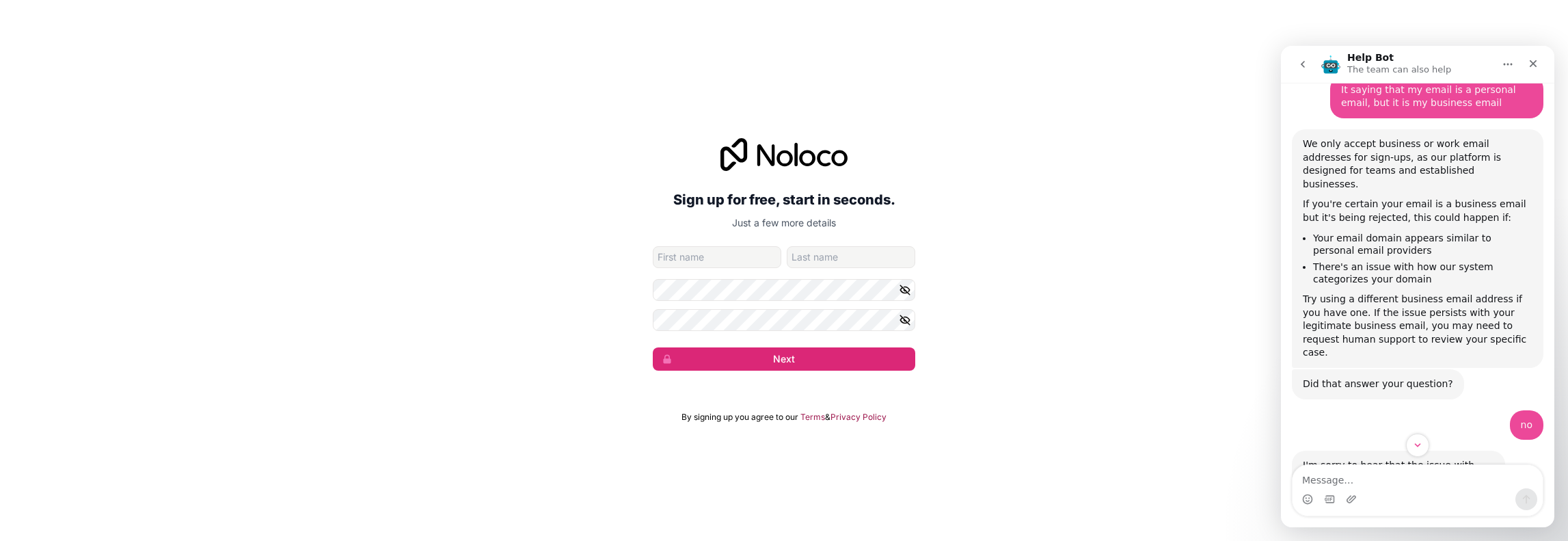
click at [704, 264] on input "given-name" at bounding box center [717, 257] width 129 height 21
type input "[PERSON_NAME]"
click at [908, 288] on icon "button" at bounding box center [905, 290] width 13 height 13
click at [760, 361] on button "Next" at bounding box center [784, 359] width 262 height 23
